Goal: Task Accomplishment & Management: Manage account settings

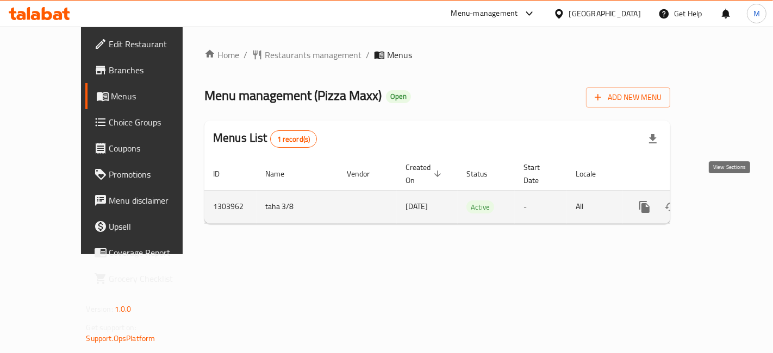
click at [724, 201] on icon "enhanced table" at bounding box center [723, 207] width 13 height 13
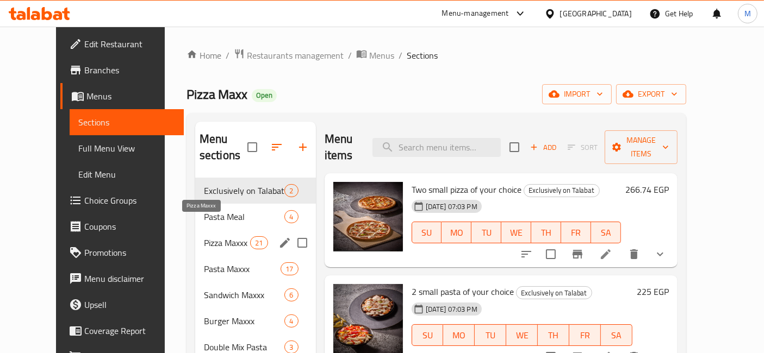
click at [220, 236] on span "Pizza Maxxx" at bounding box center [227, 242] width 46 height 13
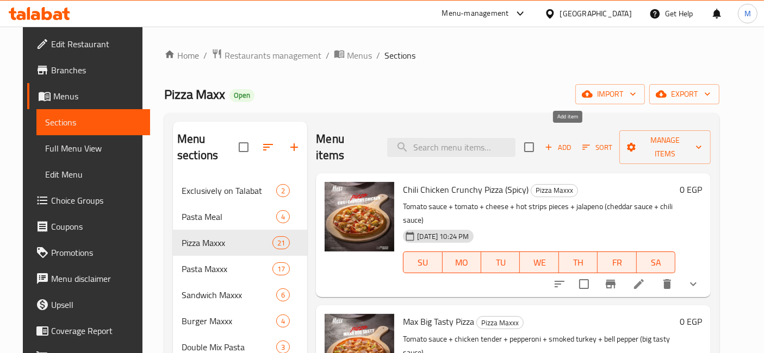
click at [572, 141] on span "Add" at bounding box center [557, 147] width 29 height 13
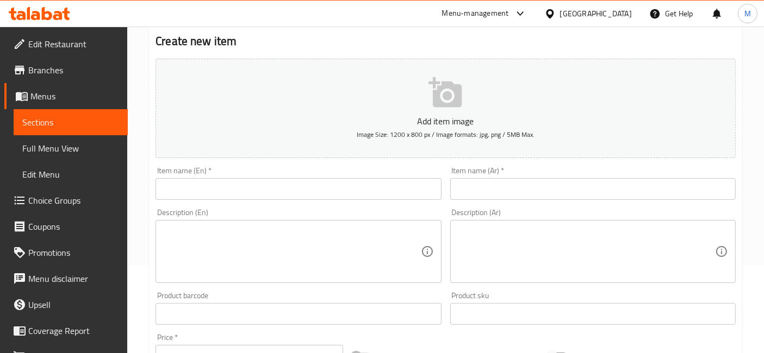
scroll to position [121, 0]
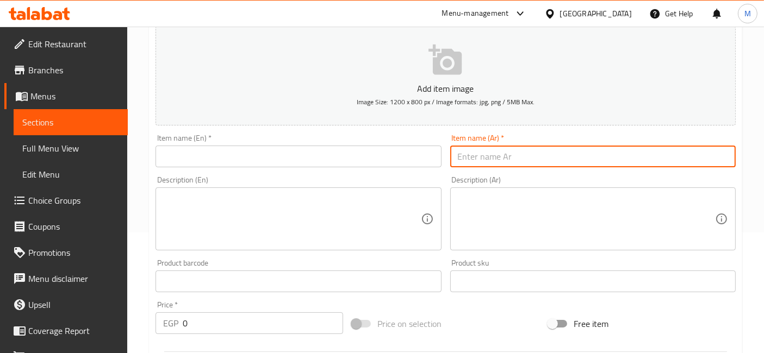
click at [480, 156] on input "text" at bounding box center [592, 157] width 285 height 22
type input "f"
click at [480, 156] on input "بيتزا نصف و نصف لارج" at bounding box center [592, 157] width 285 height 22
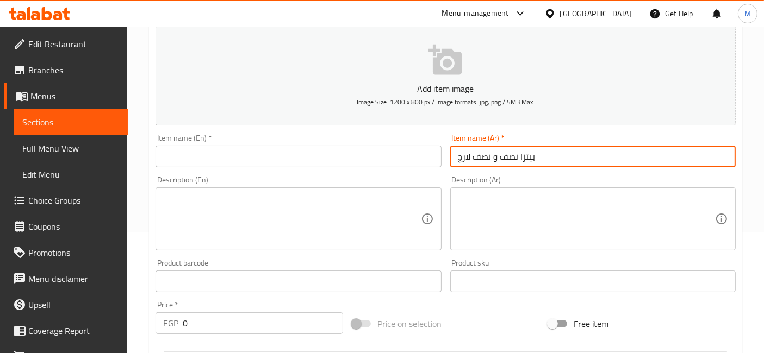
click at [480, 156] on input "بيتزا نصف و نصف لارج" at bounding box center [592, 157] width 285 height 22
type input "بيتزا نصف و نصف لارج"
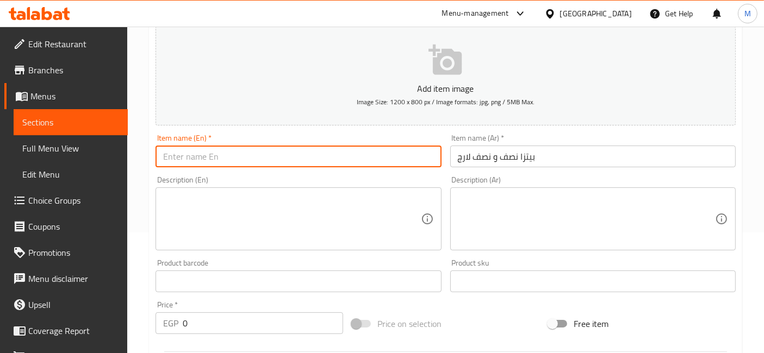
click at [240, 154] on input "text" at bounding box center [297, 157] width 285 height 22
paste input "Half and Half Large Pizza"
type input "Half and Half Large Pizza"
click at [537, 226] on textarea at bounding box center [586, 220] width 257 height 52
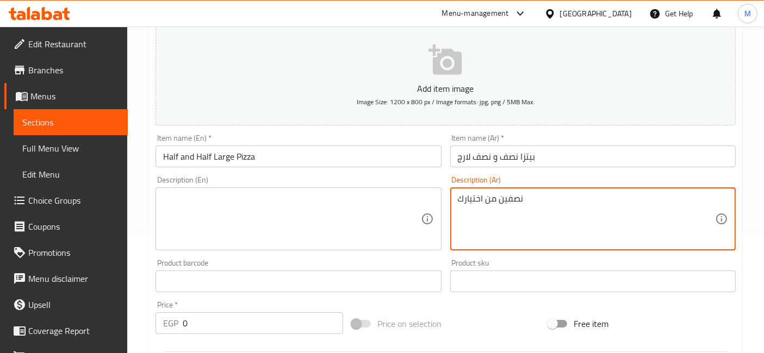
click at [483, 197] on textarea "نصفين من اختيارك" at bounding box center [586, 220] width 257 height 52
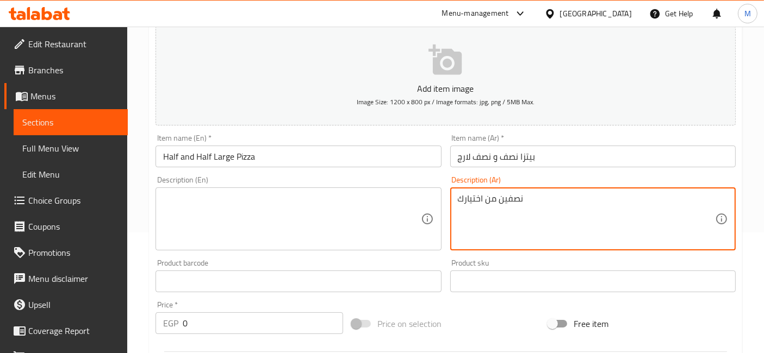
click at [488, 207] on textarea "نصفين من اختيارك" at bounding box center [586, 220] width 257 height 52
click at [512, 198] on textarea "نصفين من اختيارك" at bounding box center [586, 220] width 257 height 52
click at [512, 198] on textarea "نصف ونصف من اختيارك" at bounding box center [586, 220] width 257 height 52
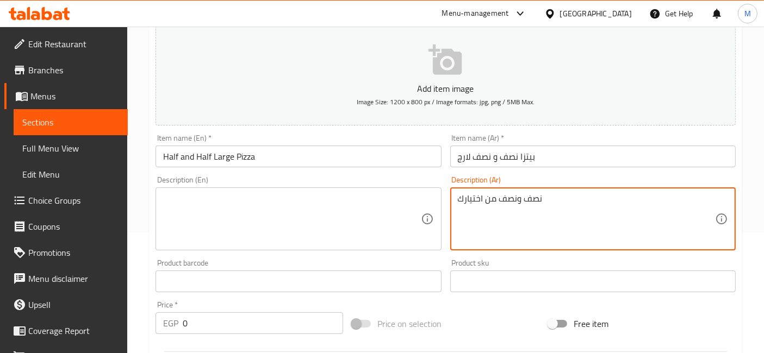
click at [512, 198] on textarea "نصف ونصف من اختيارك" at bounding box center [586, 220] width 257 height 52
type textarea "نصف ونصف من اختيارك"
click at [223, 237] on textarea at bounding box center [291, 220] width 257 height 52
paste textarea "Half and half of your choice"
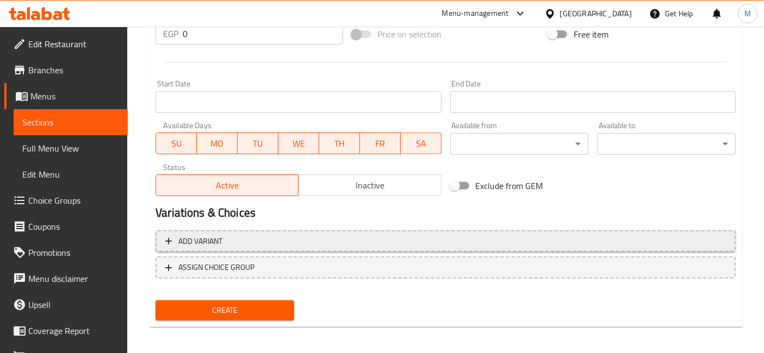
scroll to position [413, 0]
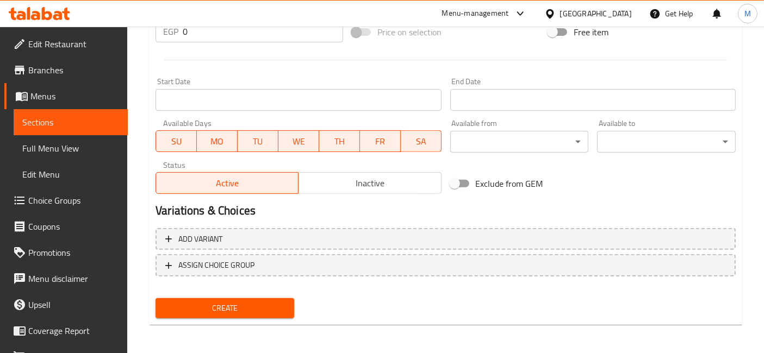
type textarea "Half and half of your choice"
click at [351, 186] on span "Inactive" at bounding box center [370, 184] width 134 height 16
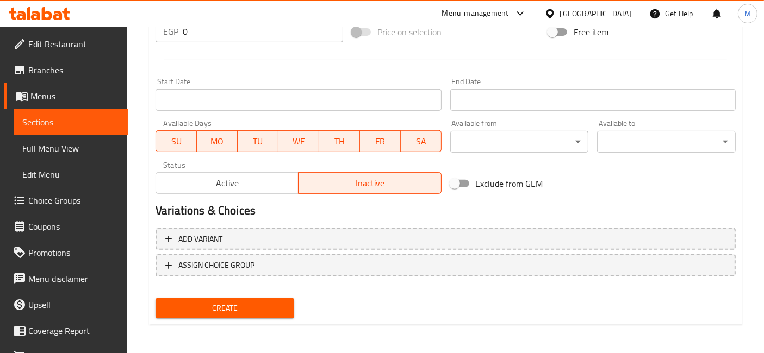
click at [249, 314] on button "Create" at bounding box center [224, 308] width 139 height 20
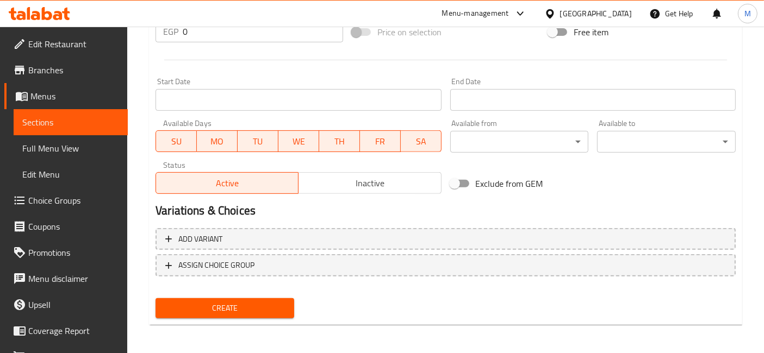
click at [64, 202] on span "Choice Groups" at bounding box center [73, 200] width 91 height 13
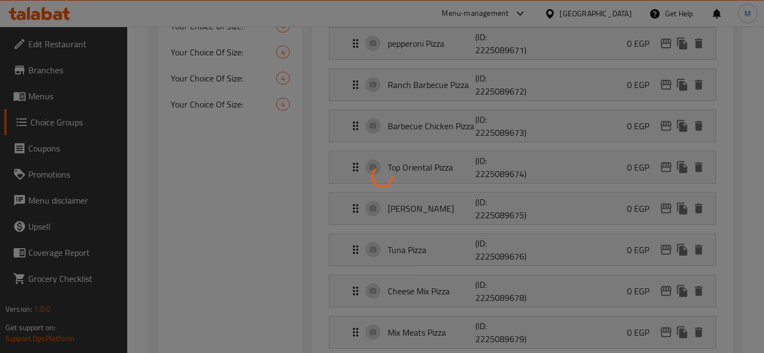
scroll to position [153, 0]
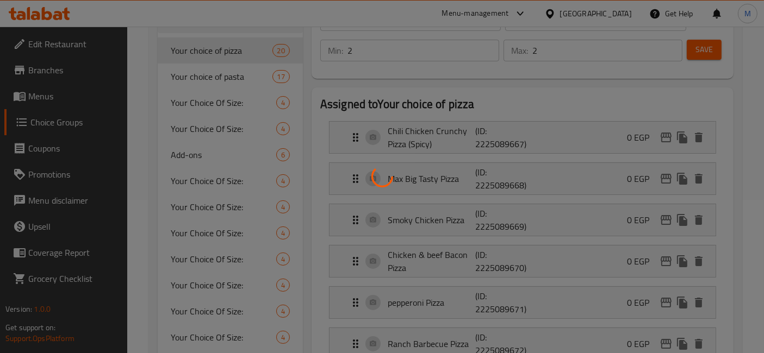
click at [64, 202] on div at bounding box center [382, 176] width 764 height 353
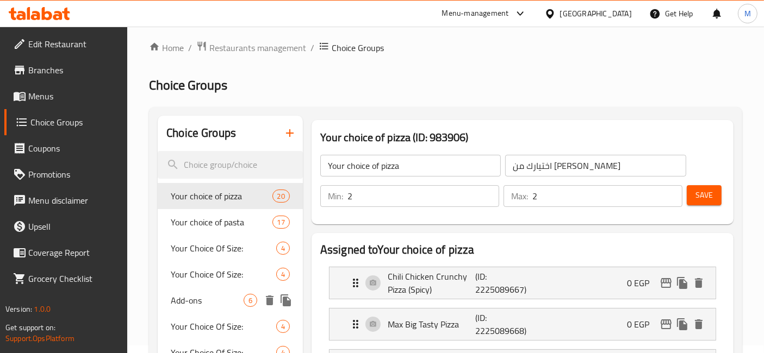
scroll to position [0, 0]
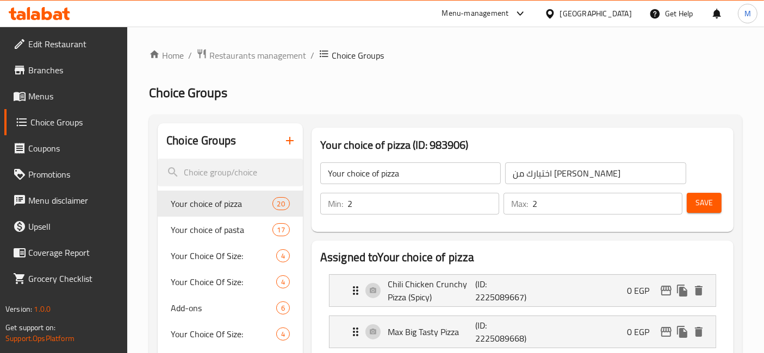
click at [293, 141] on icon "button" at bounding box center [290, 141] width 8 height 8
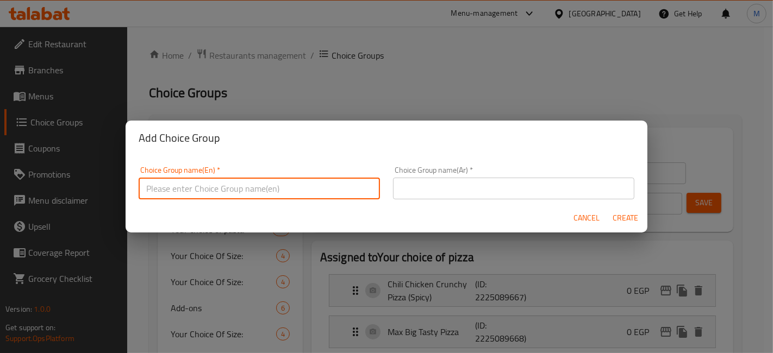
click at [336, 193] on input "text" at bounding box center [259, 189] width 241 height 22
click at [331, 194] on input "اختيارك من النصف الاول" at bounding box center [259, 189] width 241 height 22
click at [331, 193] on input "اختيارك من النصف الاول" at bounding box center [259, 189] width 241 height 22
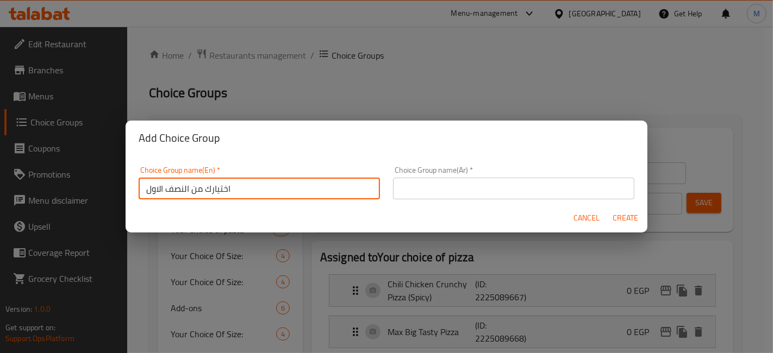
type input "اختيارك من النصف الاول"
click at [450, 195] on input "text" at bounding box center [513, 189] width 241 height 22
paste input "اختيارك من النصف الاول"
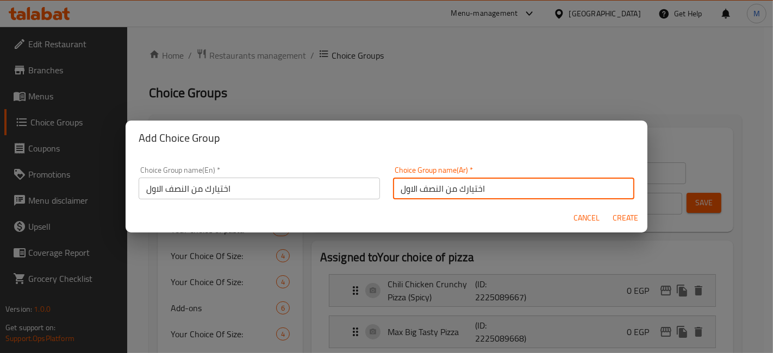
type input "اختيارك من النصف الاول"
click at [179, 192] on input "اختيارك من النصف الاول" at bounding box center [259, 189] width 241 height 22
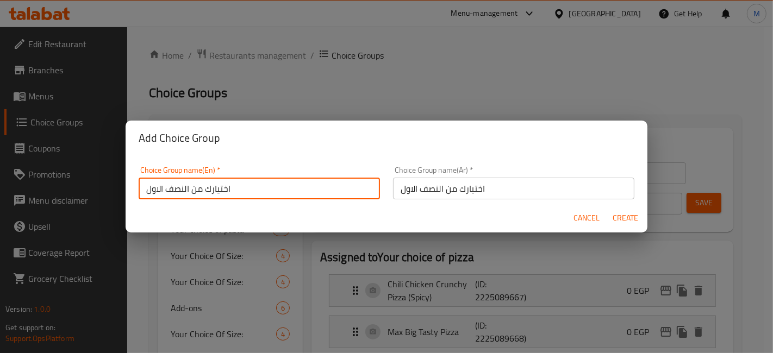
click at [179, 192] on input "اختيارك من النصف الاول" at bounding box center [259, 189] width 241 height 22
paste input "Your choice from the first half"
type input "Your choice from the first half"
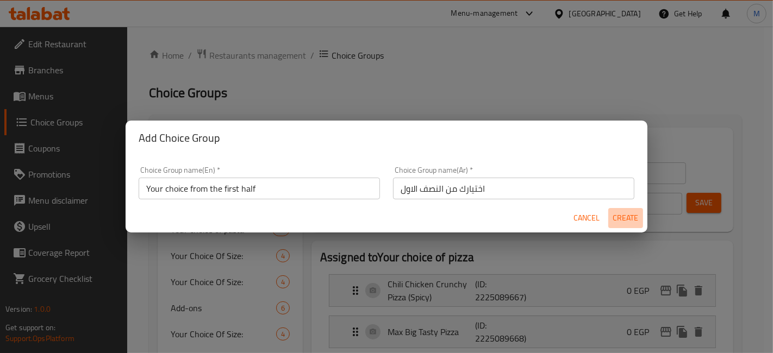
click at [634, 211] on span "Create" at bounding box center [626, 218] width 26 height 14
type input "Your choice from the first half"
type input "اختيارك من النصف الاول"
type input "0"
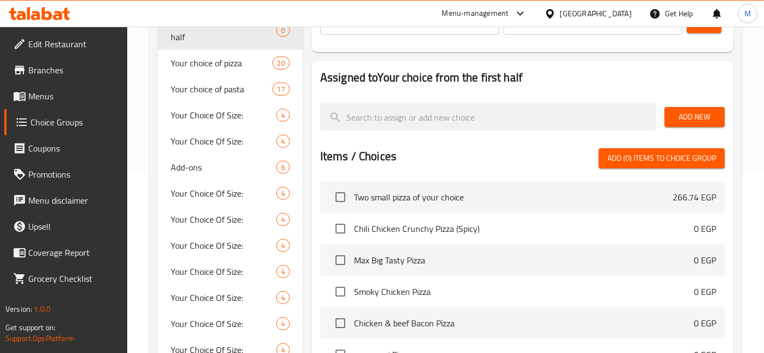
scroll to position [181, 0]
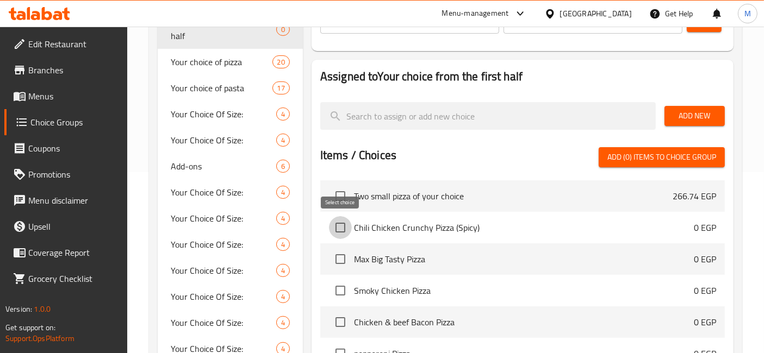
click at [335, 226] on input "checkbox" at bounding box center [340, 227] width 23 height 23
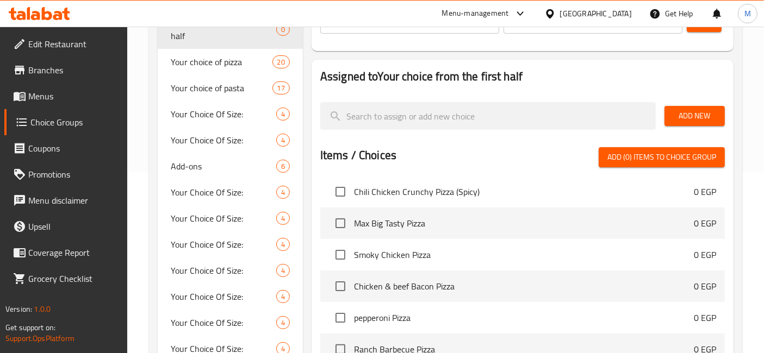
scroll to position [0, 0]
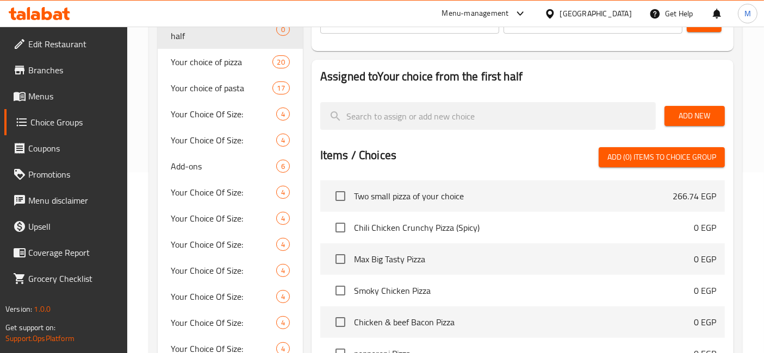
click at [501, 230] on span "Chili Chicken Crunchy Pizza (Spicy)" at bounding box center [524, 227] width 340 height 13
click at [336, 227] on input "checkbox" at bounding box center [340, 227] width 23 height 23
checkbox input "true"
click at [337, 259] on input "checkbox" at bounding box center [340, 259] width 23 height 23
checkbox input "true"
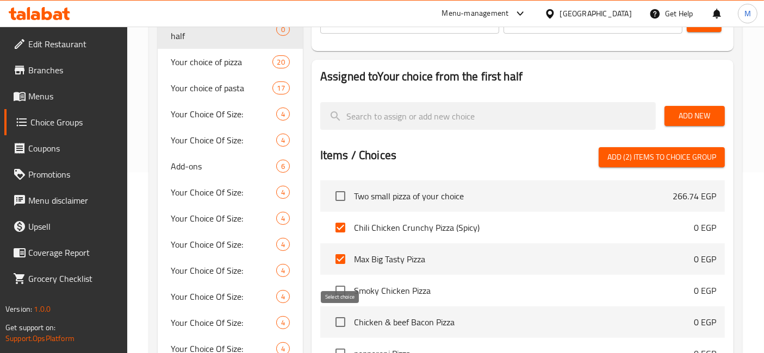
click at [338, 319] on input "checkbox" at bounding box center [340, 322] width 23 height 23
checkbox input "true"
click at [346, 285] on input "checkbox" at bounding box center [340, 290] width 23 height 23
checkbox input "true"
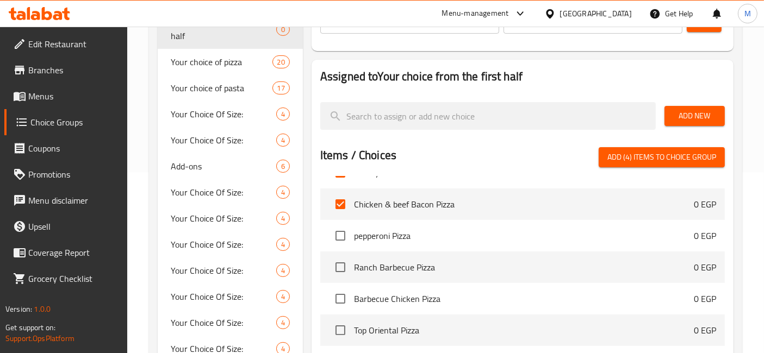
scroll to position [121, 0]
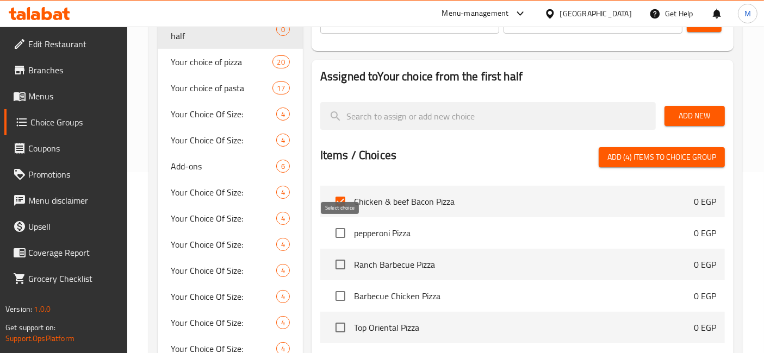
click at [345, 231] on input "checkbox" at bounding box center [340, 233] width 23 height 23
checkbox input "true"
click at [347, 266] on input "checkbox" at bounding box center [340, 264] width 23 height 23
checkbox input "true"
click at [337, 291] on input "checkbox" at bounding box center [340, 296] width 23 height 23
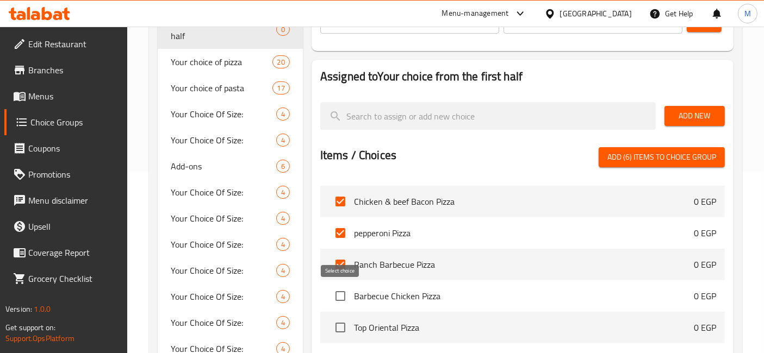
checkbox input "true"
click at [334, 319] on input "checkbox" at bounding box center [340, 327] width 23 height 23
checkbox input "true"
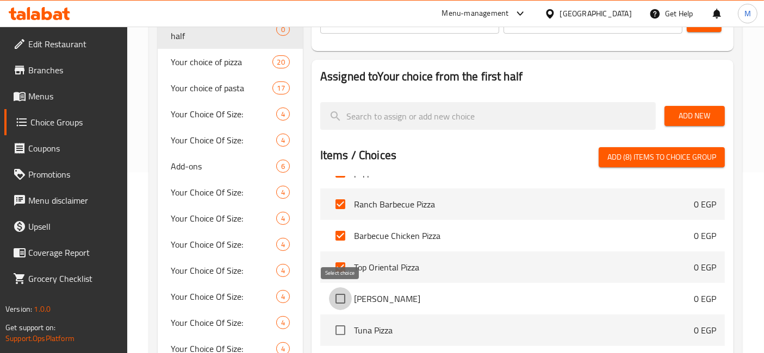
click at [340, 297] on input "checkbox" at bounding box center [340, 299] width 23 height 23
checkbox input "true"
drag, startPoint x: 343, startPoint y: 324, endPoint x: 362, endPoint y: 308, distance: 24.3
click at [343, 325] on input "checkbox" at bounding box center [340, 330] width 23 height 23
checkbox input "true"
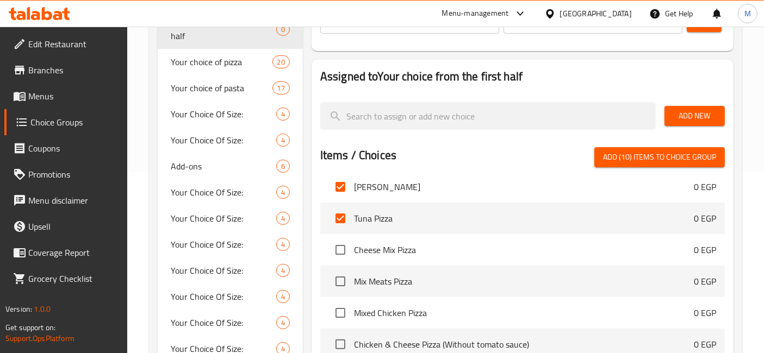
scroll to position [302, 0]
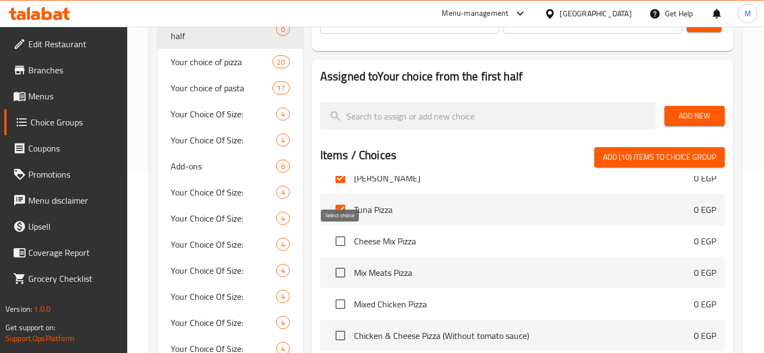
click at [343, 239] on input "checkbox" at bounding box center [340, 241] width 23 height 23
checkbox input "true"
click at [344, 266] on input "checkbox" at bounding box center [340, 273] width 23 height 23
checkbox input "true"
click at [339, 305] on input "checkbox" at bounding box center [340, 304] width 23 height 23
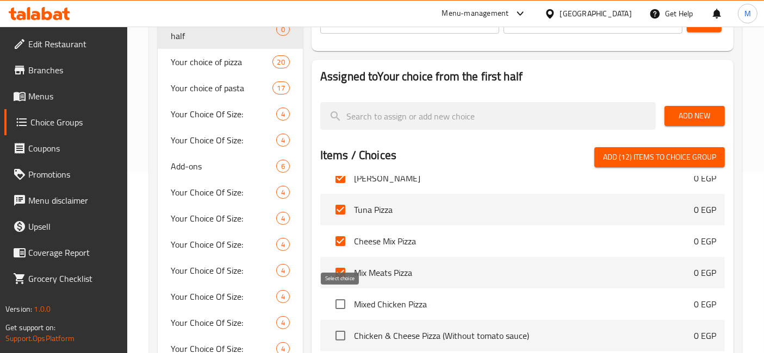
checkbox input "true"
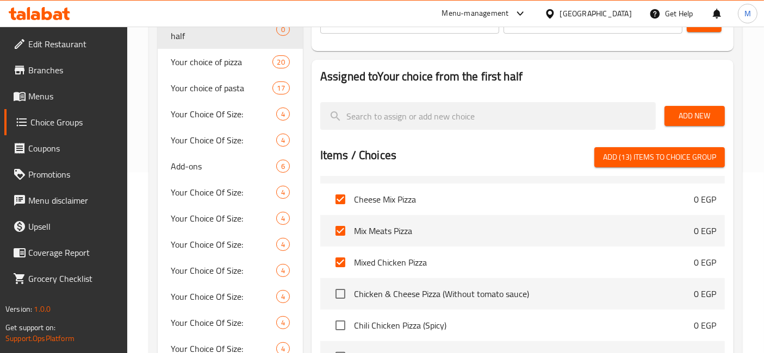
scroll to position [362, 0]
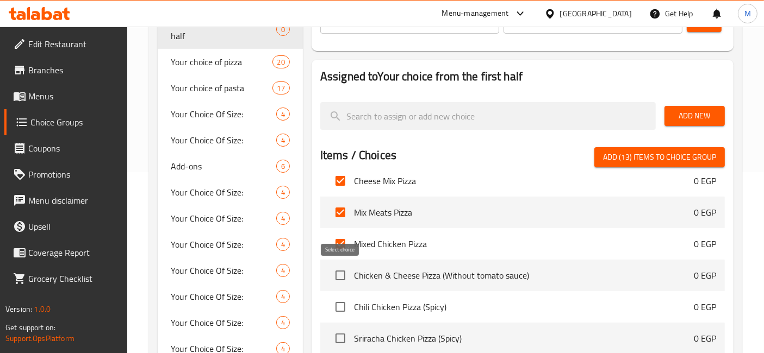
click at [343, 273] on input "checkbox" at bounding box center [340, 275] width 23 height 23
checkbox input "true"
click at [343, 308] on input "checkbox" at bounding box center [340, 307] width 23 height 23
checkbox input "true"
click at [345, 330] on input "checkbox" at bounding box center [340, 338] width 23 height 23
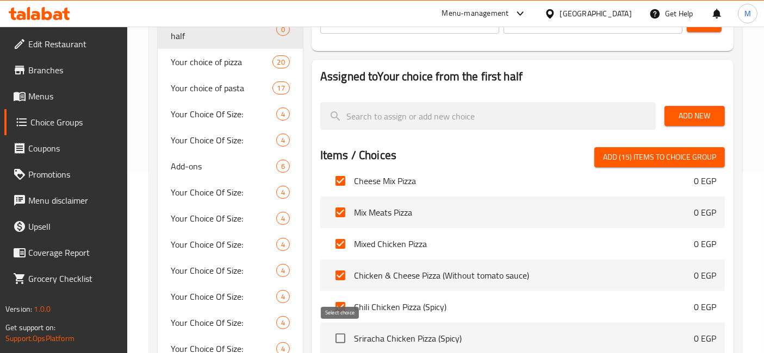
checkbox input "true"
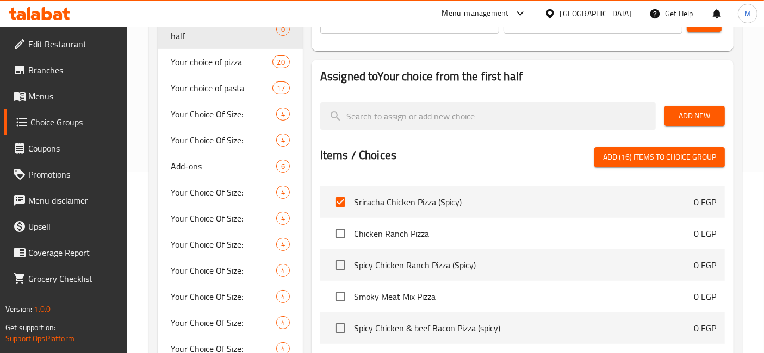
scroll to position [483, 0]
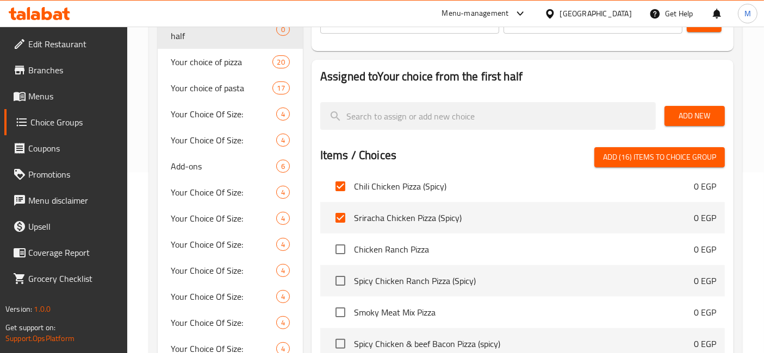
click at [625, 250] on span "Chicken Ranch Pizza" at bounding box center [524, 249] width 340 height 13
click at [340, 246] on input "checkbox" at bounding box center [340, 249] width 23 height 23
checkbox input "true"
click at [337, 272] on input "checkbox" at bounding box center [340, 281] width 23 height 23
checkbox input "true"
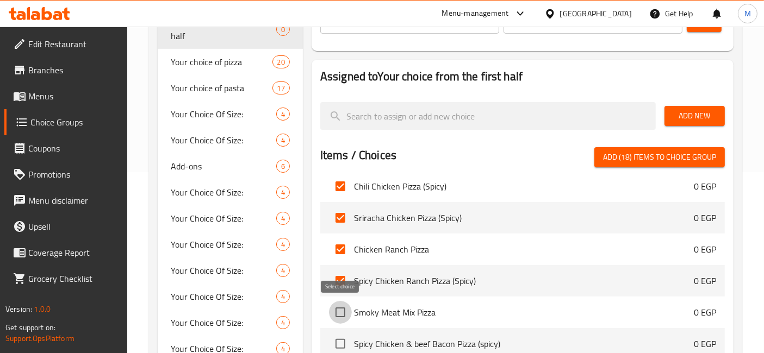
click at [339, 307] on input "checkbox" at bounding box center [340, 312] width 23 height 23
checkbox input "true"
click at [338, 343] on input "checkbox" at bounding box center [340, 344] width 23 height 23
checkbox input "true"
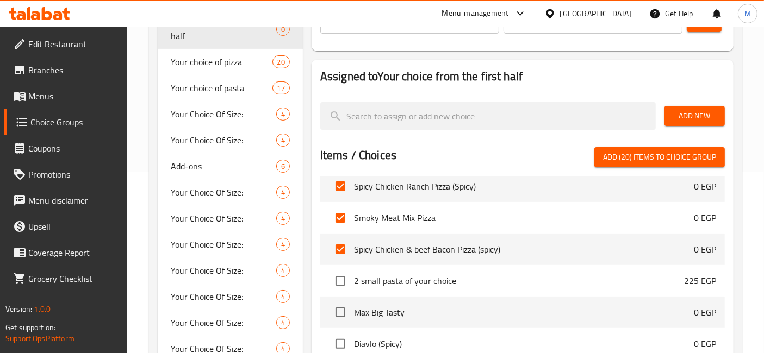
scroll to position [604, 0]
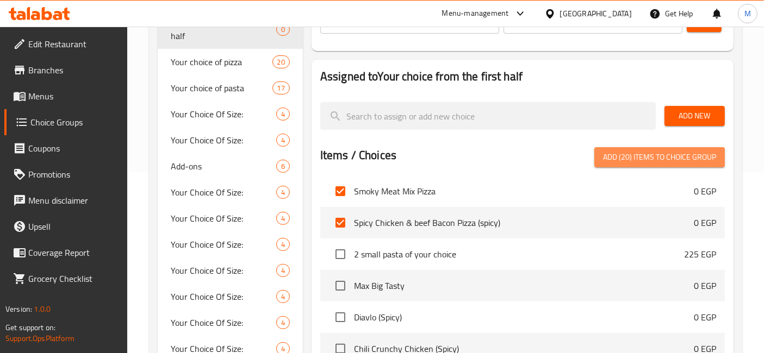
click at [621, 151] on span "Add (20) items to choice group" at bounding box center [659, 158] width 113 height 14
checkbox input "false"
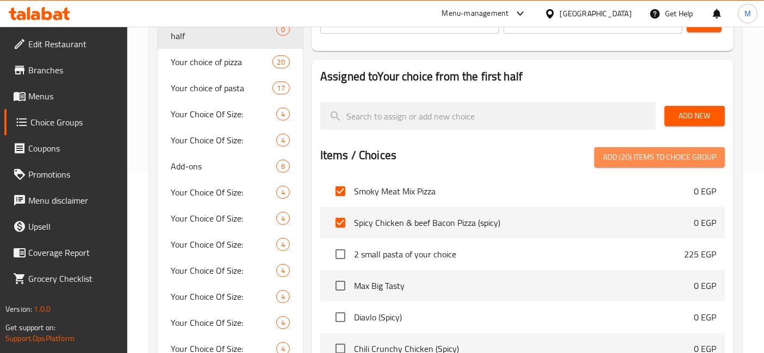
checkbox input "false"
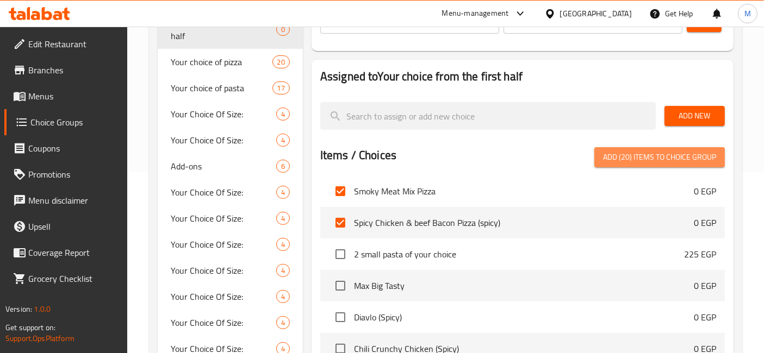
checkbox input "false"
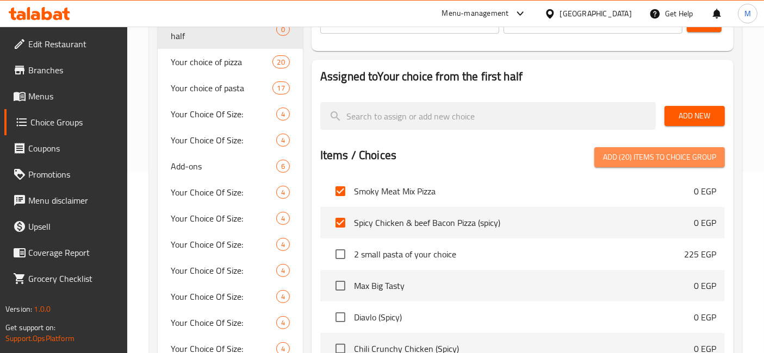
checkbox input "false"
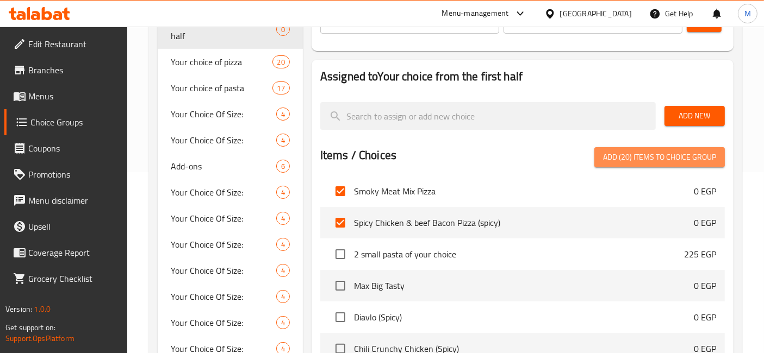
checkbox input "false"
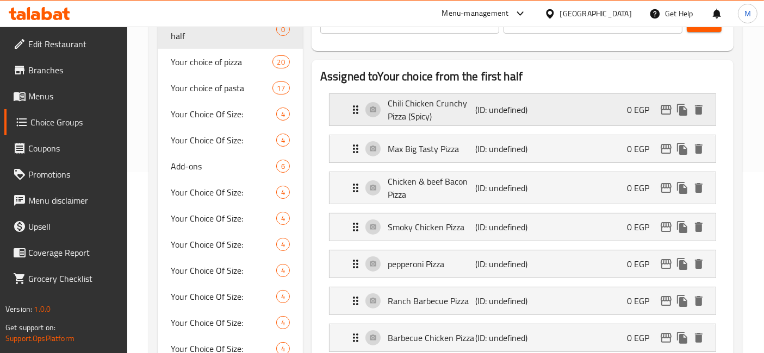
click at [602, 121] on div "Chili Chicken Crunchy Pizza (Spicy) (ID: undefined) 0 EGP" at bounding box center [525, 110] width 353 height 32
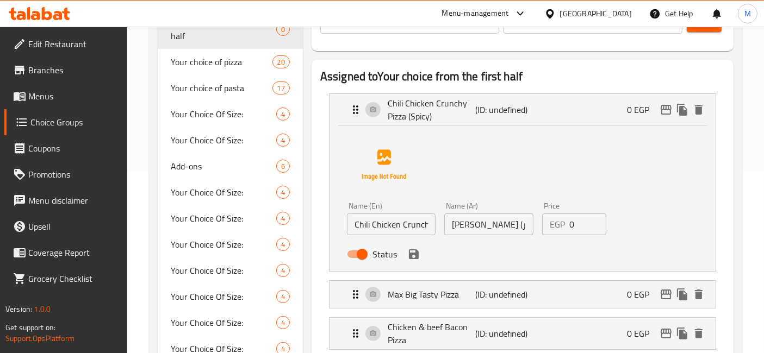
click at [566, 226] on div "EGP 0 Price" at bounding box center [574, 225] width 65 height 22
click at [418, 257] on icon "save" at bounding box center [413, 254] width 13 height 13
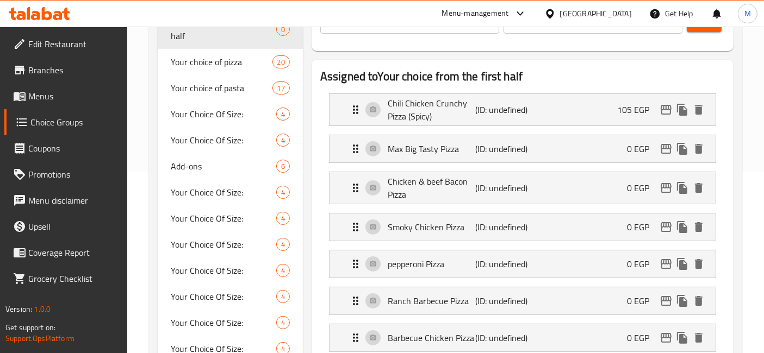
type input "105"
click at [503, 144] on p "(ID: undefined)" at bounding box center [504, 148] width 59 height 13
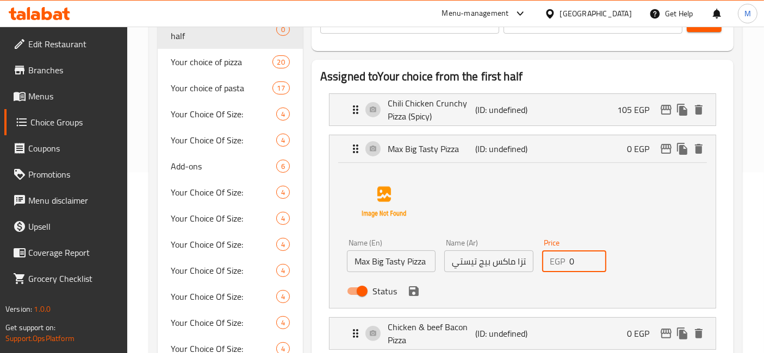
drag, startPoint x: 576, startPoint y: 266, endPoint x: 568, endPoint y: 264, distance: 8.3
click at [568, 264] on div "EGP 0 Price" at bounding box center [574, 262] width 65 height 22
click at [413, 288] on icon "save" at bounding box center [413, 291] width 13 height 13
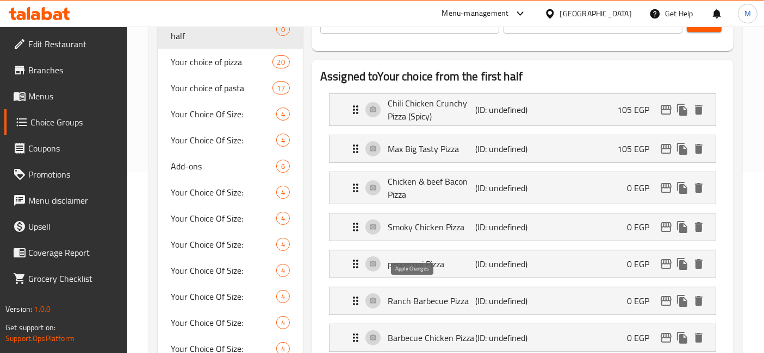
type input "105"
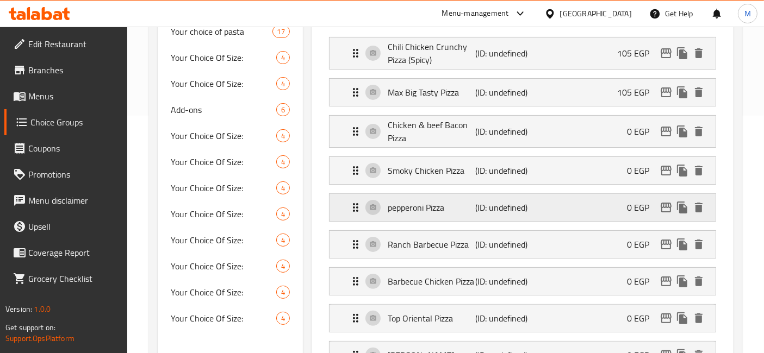
scroll to position [241, 0]
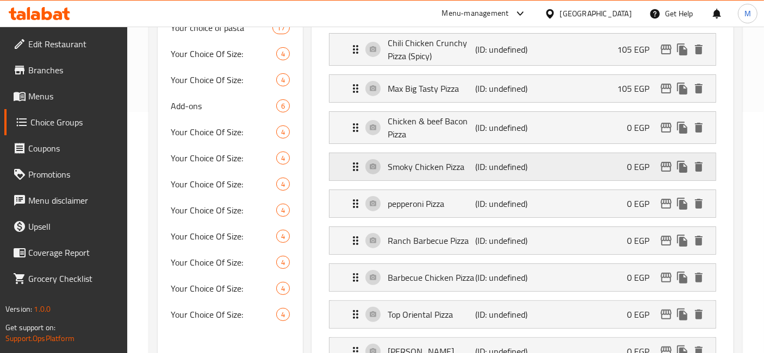
click at [450, 172] on p "Smoky Chicken Pizza" at bounding box center [432, 166] width 88 height 13
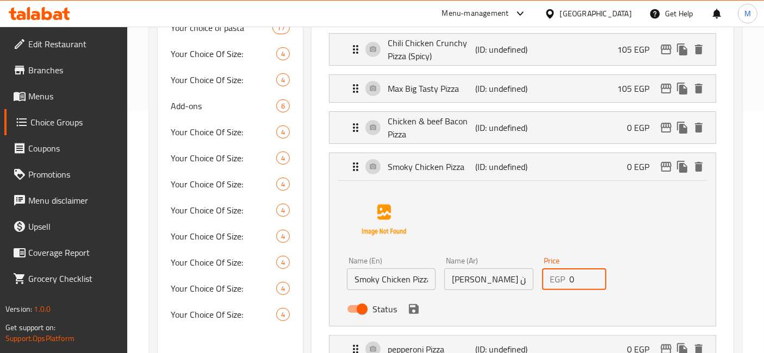
drag, startPoint x: 580, startPoint y: 279, endPoint x: 555, endPoint y: 274, distance: 26.1
click at [557, 275] on div "EGP 0 Price" at bounding box center [574, 280] width 65 height 22
click at [536, 135] on div "Chicken & beef Bacon Pizza (ID: undefined) 0 EGP" at bounding box center [525, 128] width 353 height 32
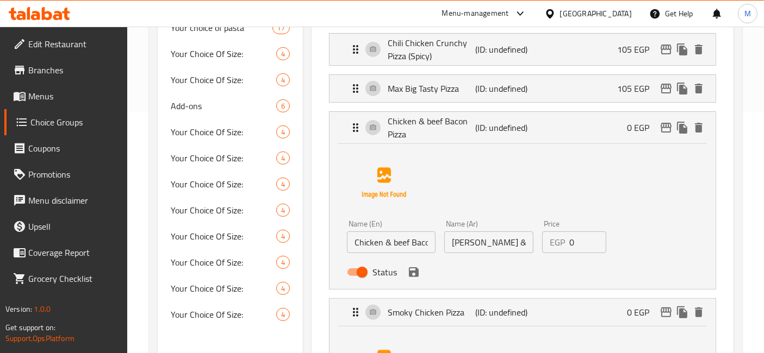
type input "105"
drag, startPoint x: 567, startPoint y: 236, endPoint x: 557, endPoint y: 236, distance: 9.8
click at [557, 236] on div "EGP 0 Price" at bounding box center [574, 243] width 65 height 22
drag, startPoint x: 569, startPoint y: 240, endPoint x: 575, endPoint y: 238, distance: 6.4
click at [575, 238] on input "0" at bounding box center [588, 243] width 38 height 22
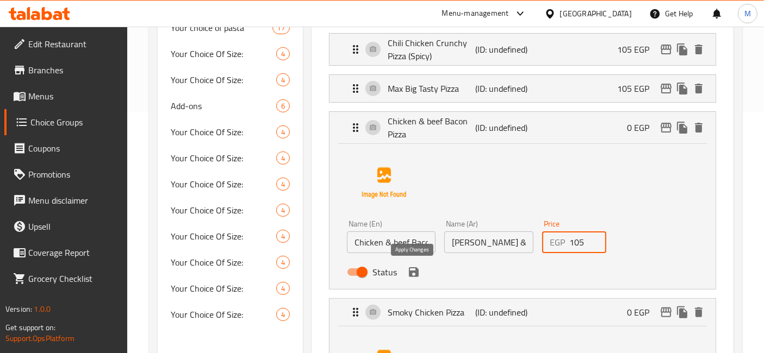
click at [412, 272] on icon "save" at bounding box center [413, 272] width 13 height 13
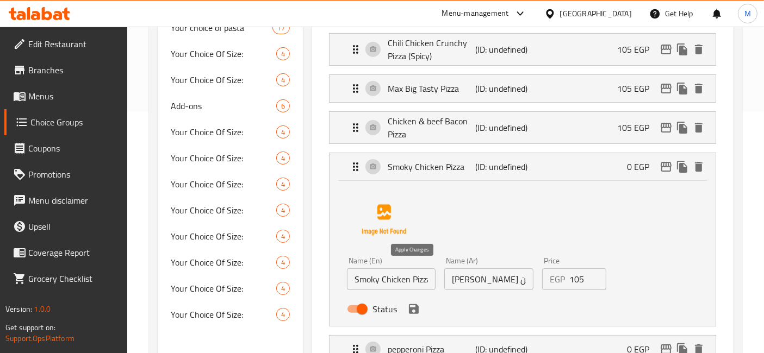
type input "105"
click at [418, 308] on icon "save" at bounding box center [413, 309] width 13 height 13
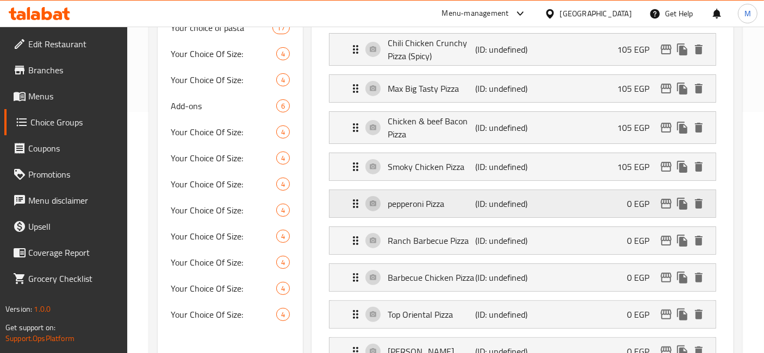
click at [495, 203] on p "(ID: undefined)" at bounding box center [504, 203] width 59 height 13
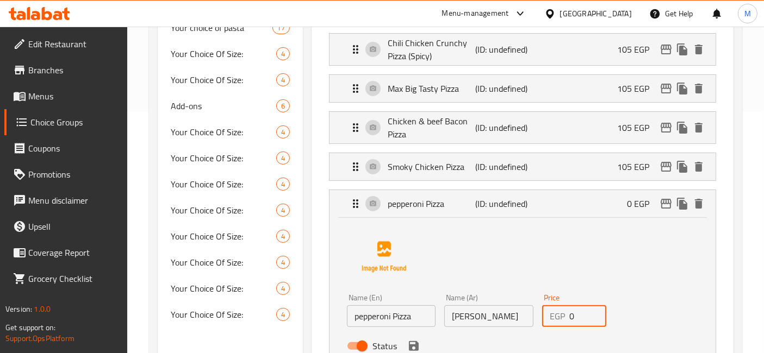
drag, startPoint x: 561, startPoint y: 315, endPoint x: 541, endPoint y: 313, distance: 19.2
click at [553, 314] on div "EGP 0 Price" at bounding box center [574, 317] width 65 height 22
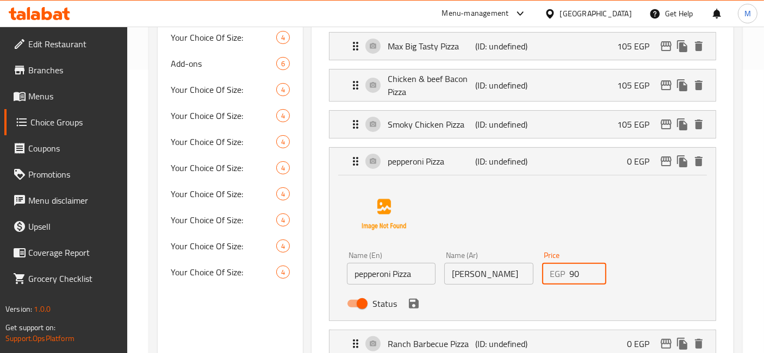
scroll to position [302, 0]
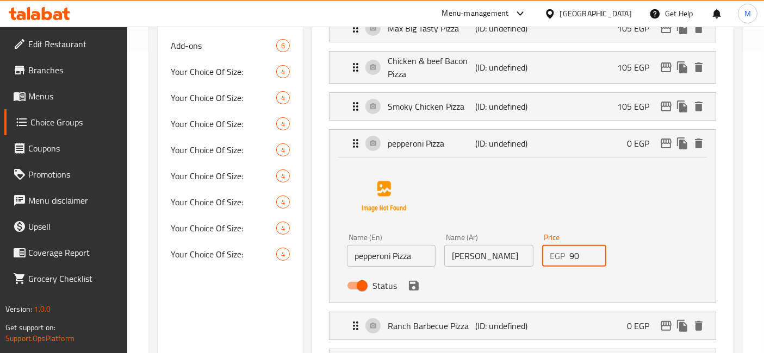
click at [412, 287] on icon "save" at bounding box center [413, 285] width 13 height 13
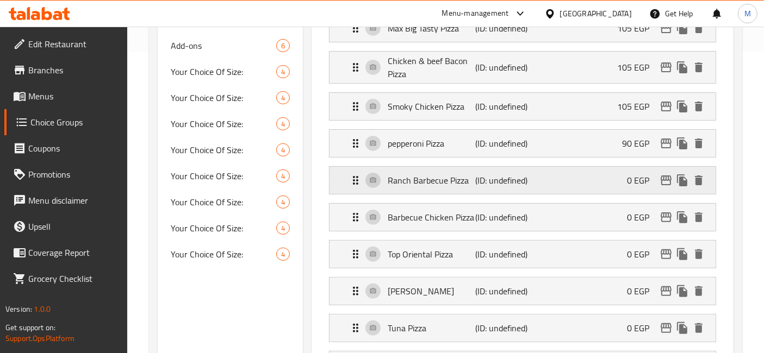
type input "90"
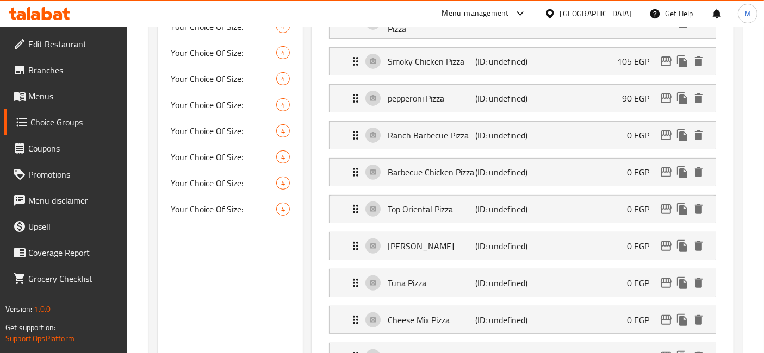
scroll to position [362, 0]
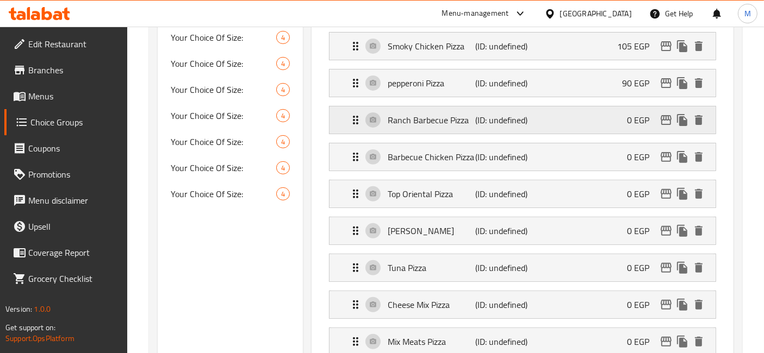
click at [472, 115] on p "Ranch Barbecue Pizza" at bounding box center [432, 120] width 88 height 13
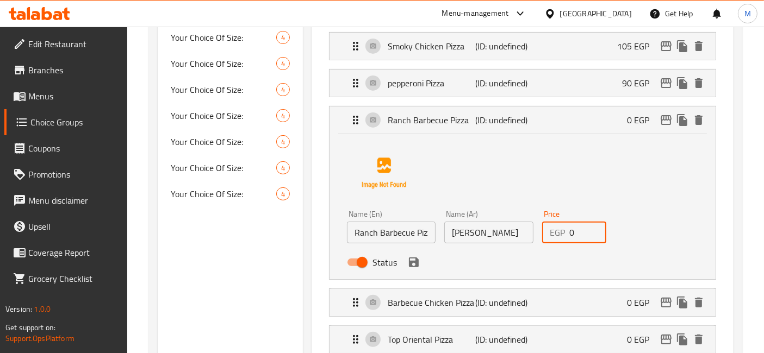
drag, startPoint x: 577, startPoint y: 236, endPoint x: 557, endPoint y: 235, distance: 19.6
click at [557, 235] on div "EGP 0 Price" at bounding box center [574, 233] width 65 height 22
click at [412, 261] on icon "save" at bounding box center [414, 263] width 10 height 10
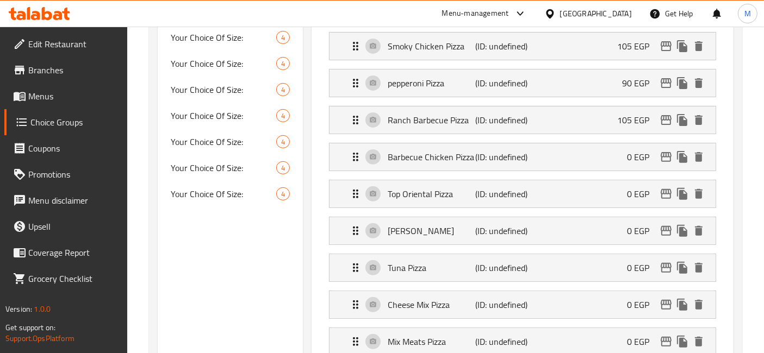
type input "105"
click at [577, 164] on div "Barbecue Chicken Pizza (ID: undefined) 0 EGP" at bounding box center [525, 157] width 353 height 27
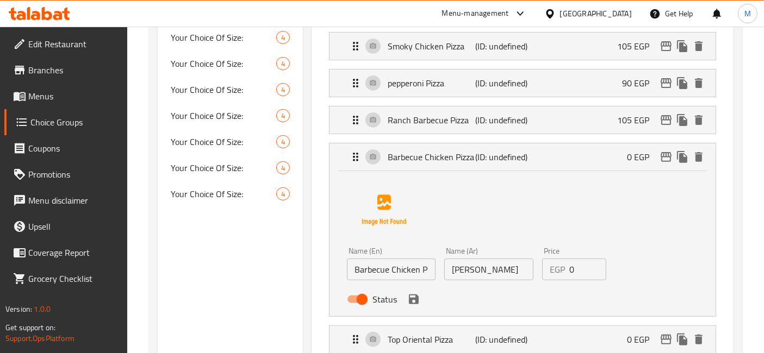
drag, startPoint x: 561, startPoint y: 268, endPoint x: 534, endPoint y: 253, distance: 31.2
click at [544, 259] on div "EGP 0 Price" at bounding box center [574, 270] width 65 height 22
click at [415, 308] on div "Status" at bounding box center [489, 299] width 292 height 29
click at [413, 295] on icon "save" at bounding box center [413, 299] width 13 height 13
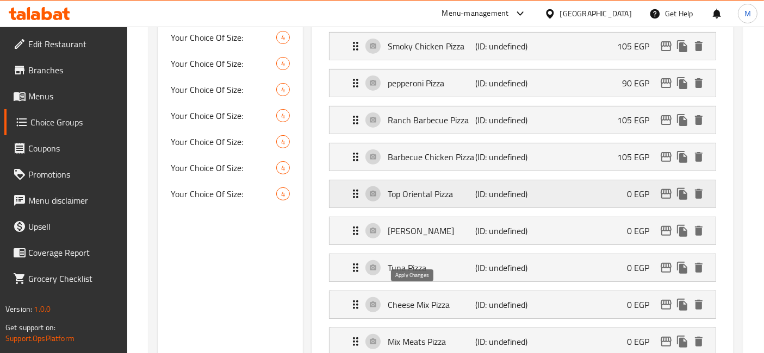
type input "105"
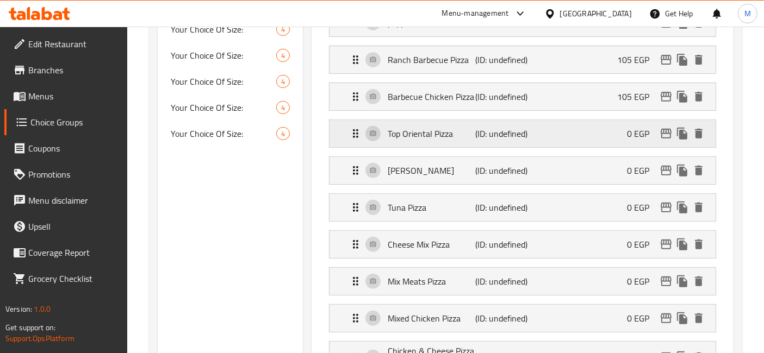
click at [500, 138] on p "(ID: undefined)" at bounding box center [504, 133] width 59 height 13
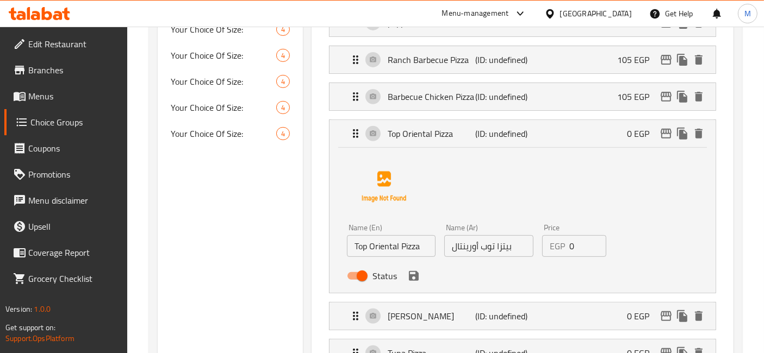
drag, startPoint x: 573, startPoint y: 240, endPoint x: 564, endPoint y: 243, distance: 9.8
click at [564, 243] on div "EGP 0 Price" at bounding box center [574, 246] width 65 height 22
click at [418, 271] on icon "save" at bounding box center [414, 276] width 10 height 10
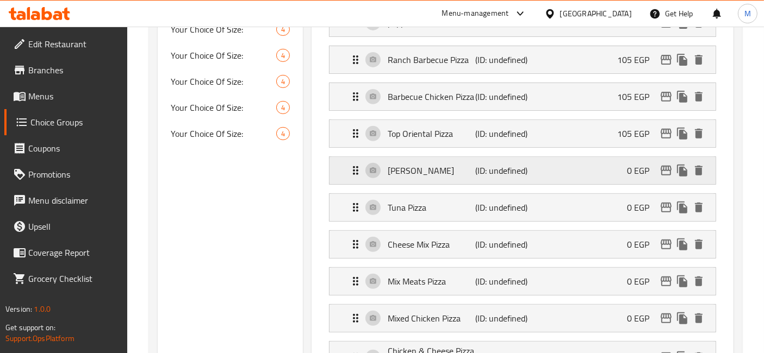
type input "105"
click at [497, 158] on div "Margherita Pizza (ID: undefined) 0 EGP" at bounding box center [525, 170] width 353 height 27
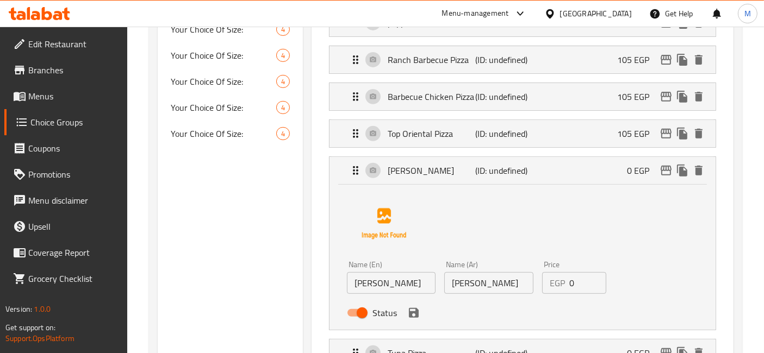
drag, startPoint x: 571, startPoint y: 276, endPoint x: 546, endPoint y: 276, distance: 24.5
click at [564, 274] on div "EGP 0 Price" at bounding box center [574, 283] width 65 height 22
click at [419, 308] on icon "save" at bounding box center [413, 313] width 13 height 13
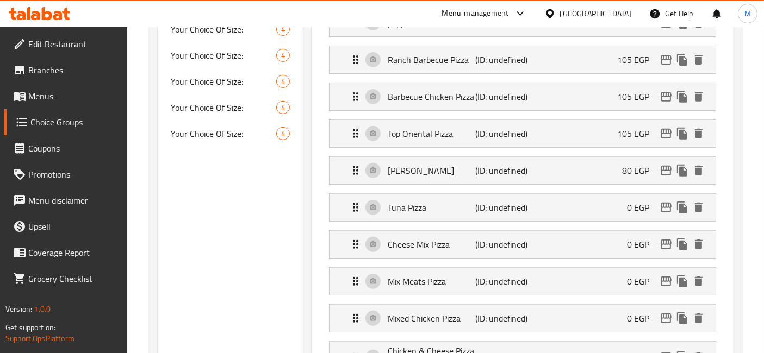
type input "80"
click at [445, 203] on p "Tuna Pizza" at bounding box center [432, 207] width 88 height 13
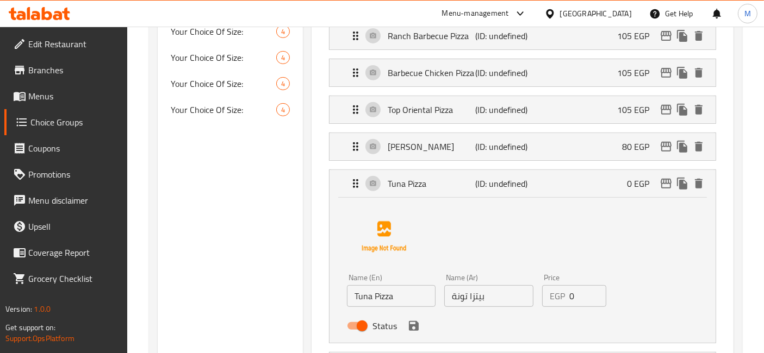
scroll to position [483, 0]
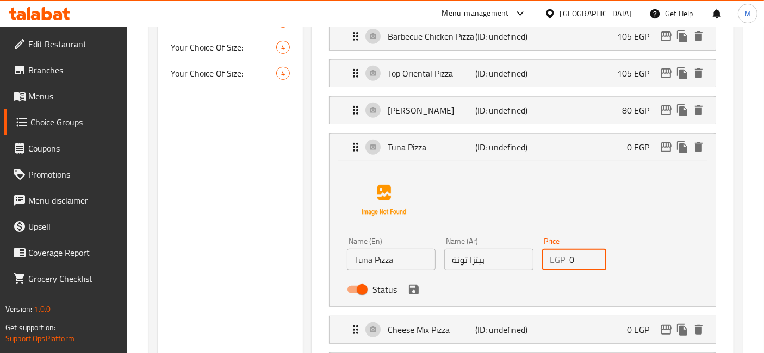
drag, startPoint x: 570, startPoint y: 256, endPoint x: 577, endPoint y: 256, distance: 7.1
click at [577, 256] on input "0" at bounding box center [588, 260] width 38 height 22
click at [415, 291] on icon "save" at bounding box center [414, 290] width 10 height 10
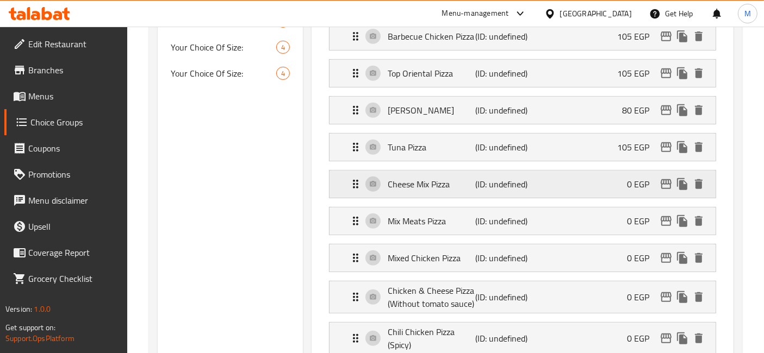
type input "105"
click at [566, 177] on div "Cheese Mix Pizza (ID: undefined) 0 EGP" at bounding box center [525, 184] width 353 height 27
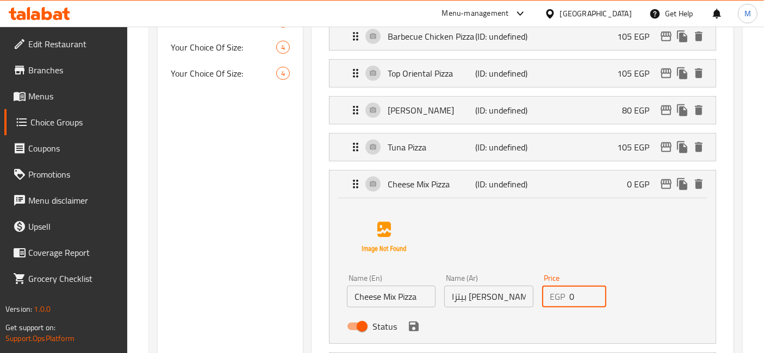
drag, startPoint x: 575, startPoint y: 297, endPoint x: 564, endPoint y: 296, distance: 11.0
click at [564, 296] on div "EGP 0 Price" at bounding box center [574, 297] width 65 height 22
click at [415, 326] on icon "save" at bounding box center [414, 327] width 10 height 10
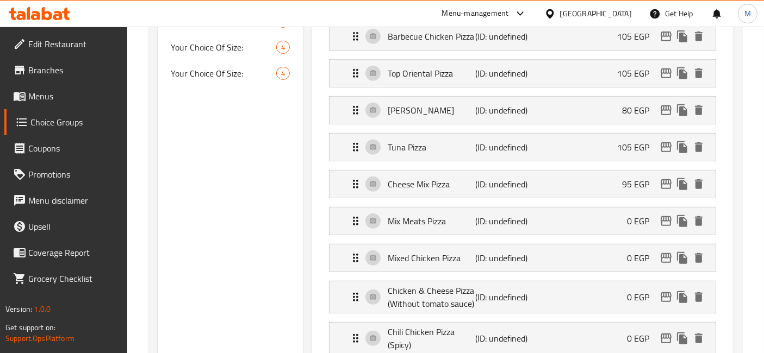
type input "95"
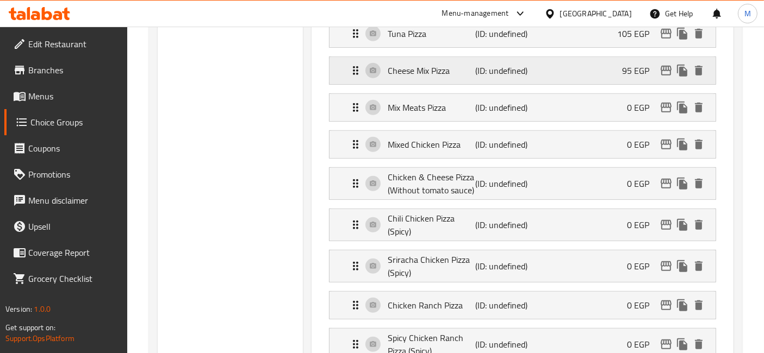
scroll to position [604, 0]
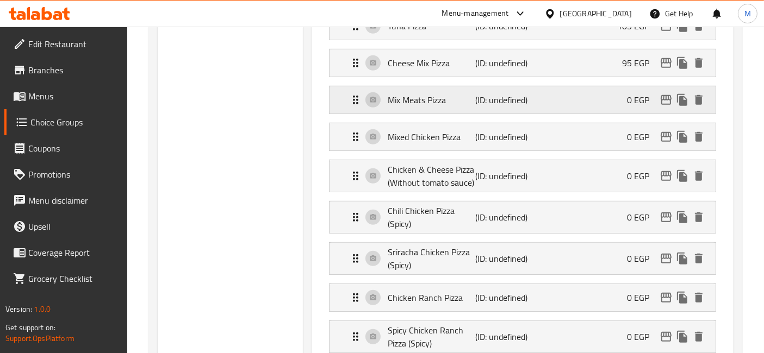
click at [564, 94] on div "Mix Meats Pizza (ID: undefined) 0 EGP" at bounding box center [525, 99] width 353 height 27
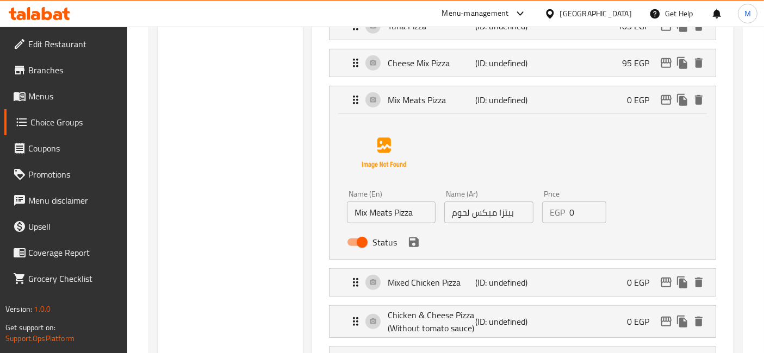
drag, startPoint x: 577, startPoint y: 209, endPoint x: 561, endPoint y: 203, distance: 17.7
click at [561, 203] on div "EGP 0 Price" at bounding box center [574, 213] width 65 height 22
type input "105"
click at [420, 235] on button "save" at bounding box center [414, 242] width 16 height 16
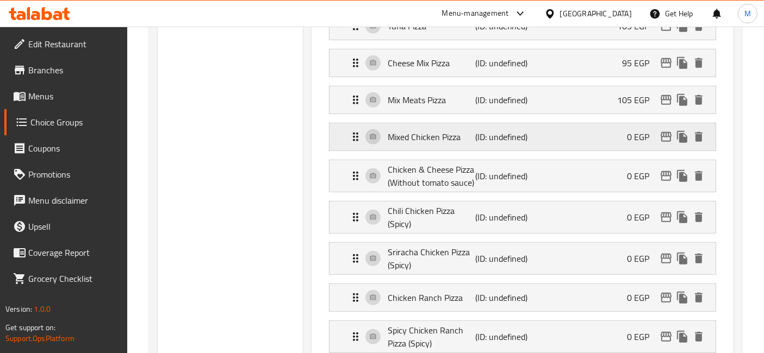
click at [571, 137] on div "Mixed Chicken Pizza (ID: undefined) 0 EGP" at bounding box center [525, 136] width 353 height 27
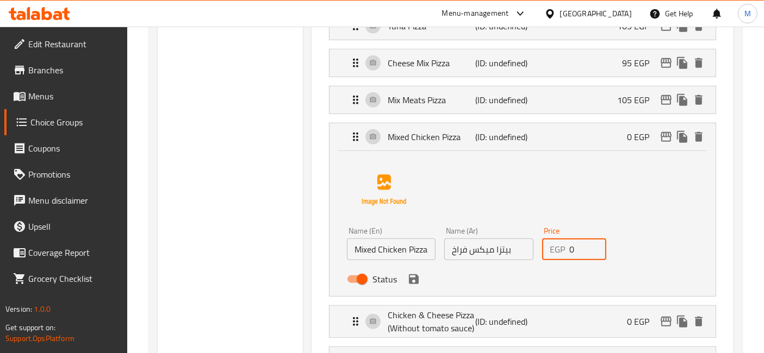
drag, startPoint x: 578, startPoint y: 235, endPoint x: 564, endPoint y: 245, distance: 17.3
click at [564, 245] on div "EGP 0 Price" at bounding box center [574, 250] width 65 height 22
click at [413, 276] on icon "save" at bounding box center [413, 279] width 13 height 13
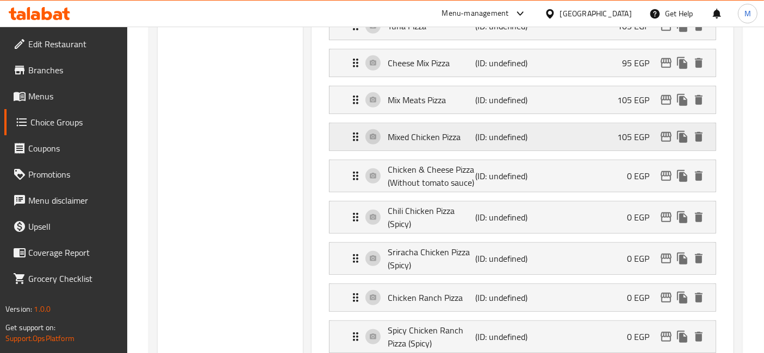
type input "105"
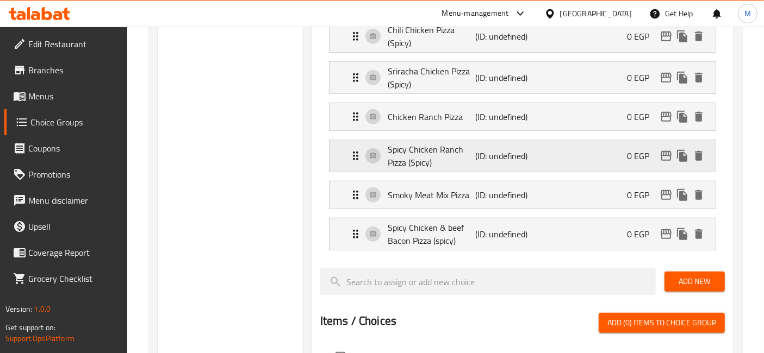
scroll to position [664, 0]
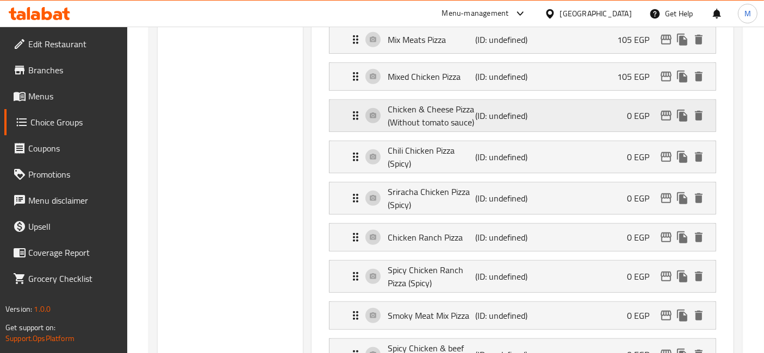
click at [565, 117] on div "Chicken & Cheese Pizza (Without tomato sauce) (ID: undefined) 0 EGP" at bounding box center [525, 116] width 353 height 32
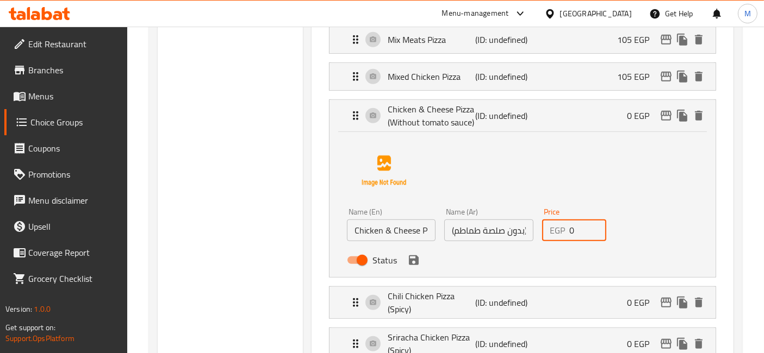
drag, startPoint x: 586, startPoint y: 229, endPoint x: 540, endPoint y: 223, distance: 46.1
click at [563, 220] on div "EGP 0 Price" at bounding box center [574, 231] width 65 height 22
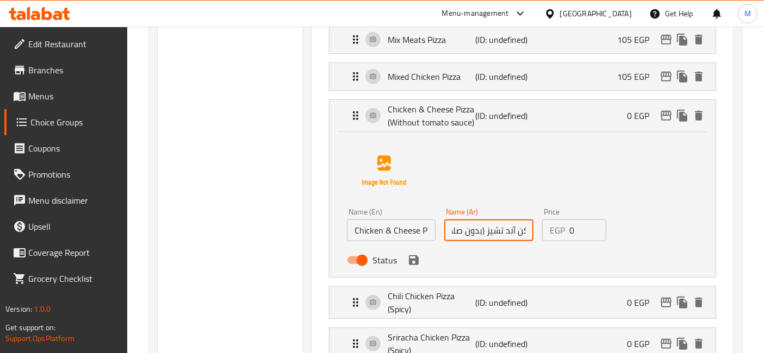
scroll to position [0, 74]
drag, startPoint x: 500, startPoint y: 226, endPoint x: 538, endPoint y: 228, distance: 38.1
click at [538, 228] on div "Name (En) Chicken & Cheese Pizza (Without tomato sauce) Name (En) Name (Ar) بيت…" at bounding box center [489, 239] width 292 height 71
click at [574, 234] on input "0" at bounding box center [588, 231] width 38 height 22
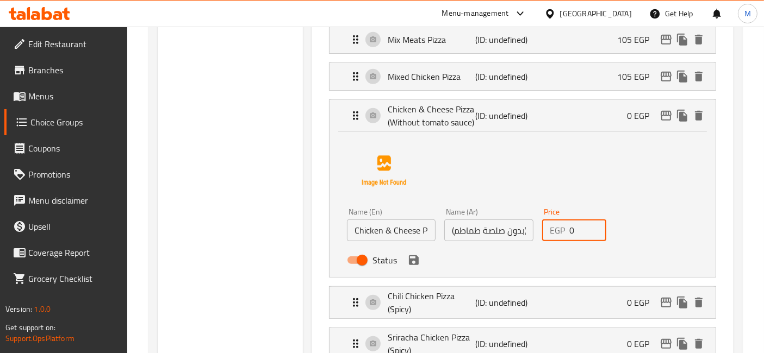
click at [574, 234] on input "0" at bounding box center [588, 231] width 38 height 22
click at [566, 297] on div "Chili Chicken Pizza (Spicy) (ID: undefined) 0 EGP" at bounding box center [525, 303] width 353 height 32
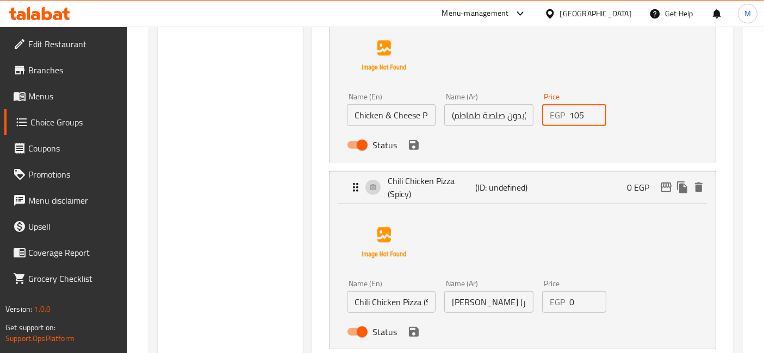
scroll to position [845, 0]
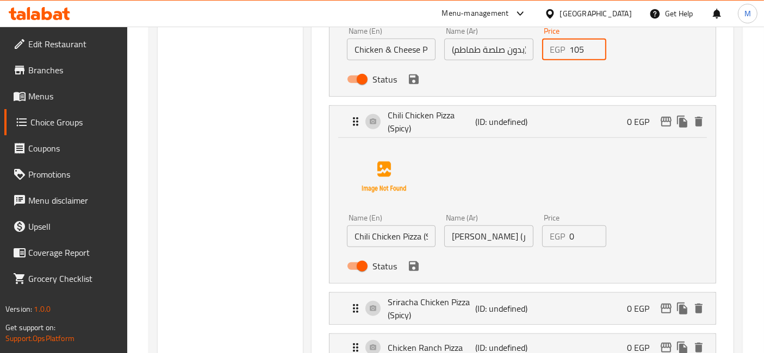
type input "105"
click at [587, 232] on input "0" at bounding box center [588, 237] width 38 height 22
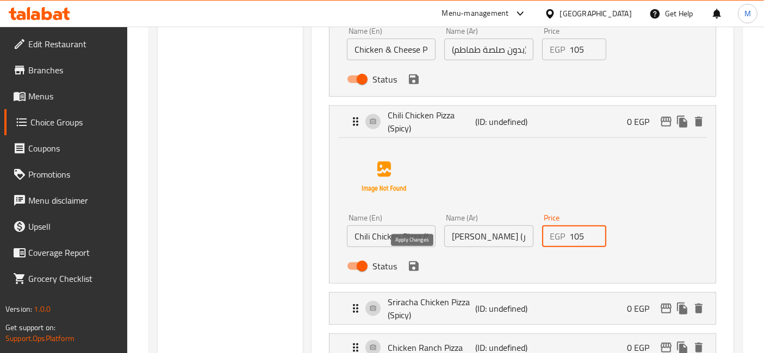
click at [413, 262] on icon "save" at bounding box center [413, 266] width 13 height 13
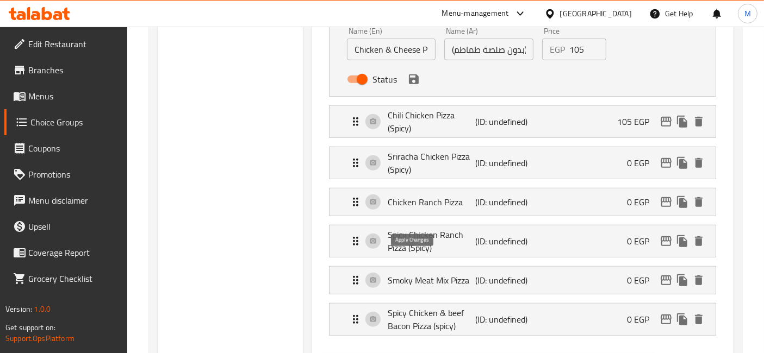
type input "105"
click at [420, 150] on p "Sriracha Chicken Pizza (Spicy)" at bounding box center [432, 163] width 88 height 26
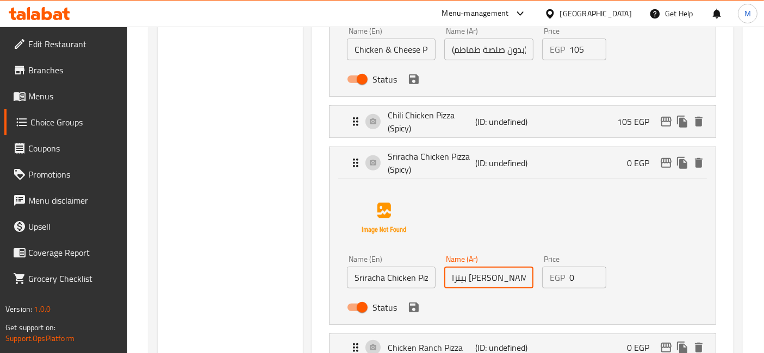
scroll to position [0, 15]
drag, startPoint x: 512, startPoint y: 277, endPoint x: 565, endPoint y: 272, distance: 53.5
click at [565, 272] on div "Name (En) Sriracha Chicken Pizza (Spicy) Name (En) Name (Ar) بيتزا سيراتشا تشيك…" at bounding box center [489, 286] width 292 height 71
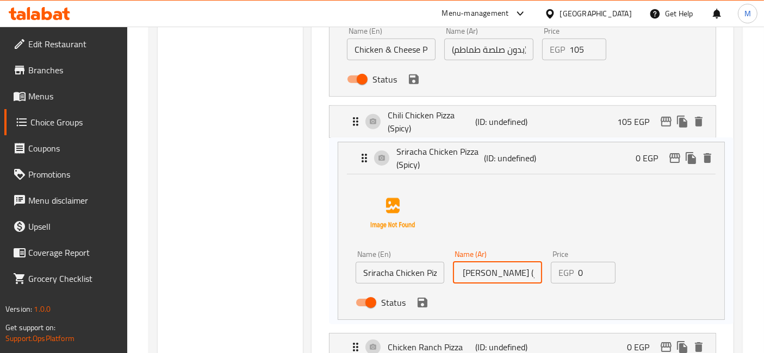
scroll to position [846, 0]
drag, startPoint x: 565, startPoint y: 272, endPoint x: 577, endPoint y: 271, distance: 12.1
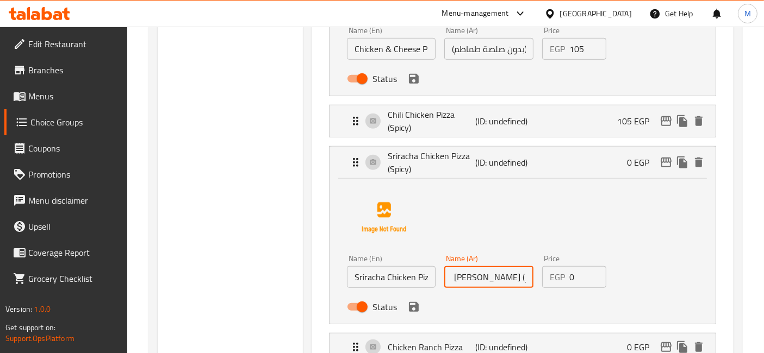
click at [577, 271] on input "0" at bounding box center [588, 277] width 38 height 22
drag, startPoint x: 577, startPoint y: 271, endPoint x: 567, endPoint y: 273, distance: 10.6
click at [569, 273] on input "0" at bounding box center [588, 277] width 38 height 22
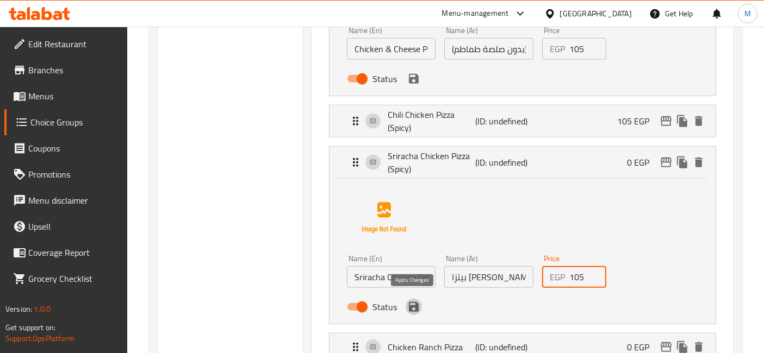
click at [415, 307] on icon "save" at bounding box center [413, 307] width 13 height 13
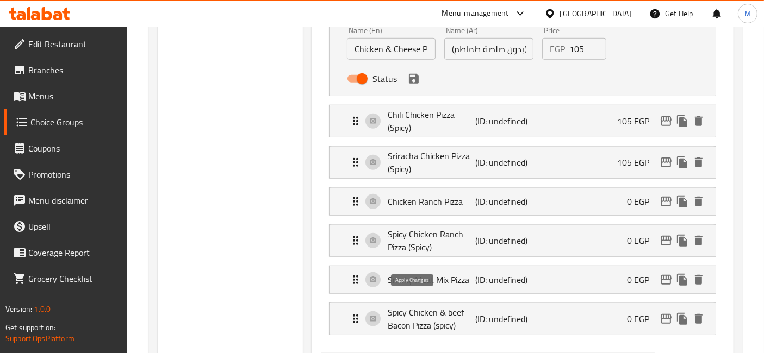
type input "105"
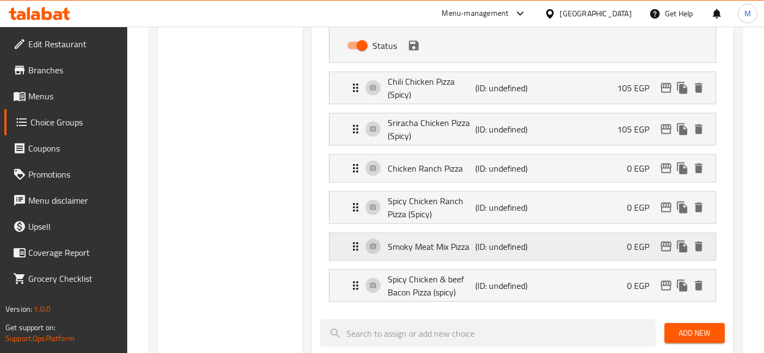
scroll to position [906, 0]
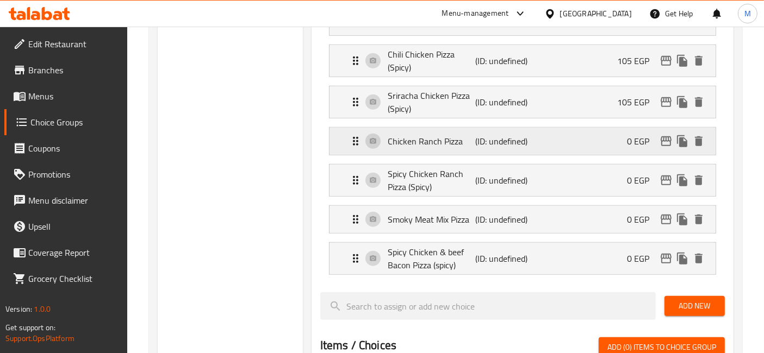
click at [501, 138] on p "(ID: undefined)" at bounding box center [504, 141] width 59 height 13
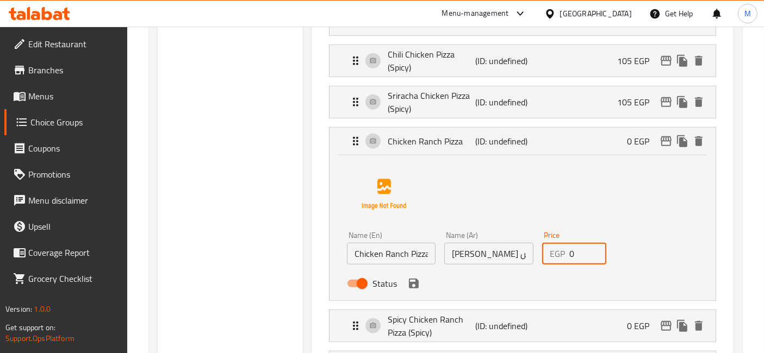
drag, startPoint x: 579, startPoint y: 250, endPoint x: 530, endPoint y: 244, distance: 49.8
click at [530, 244] on div "Name (En) Chicken Ranch Pizza Name (En) Name (Ar) بيتزا تشيكن رانش Name (Ar) Pr…" at bounding box center [489, 262] width 292 height 71
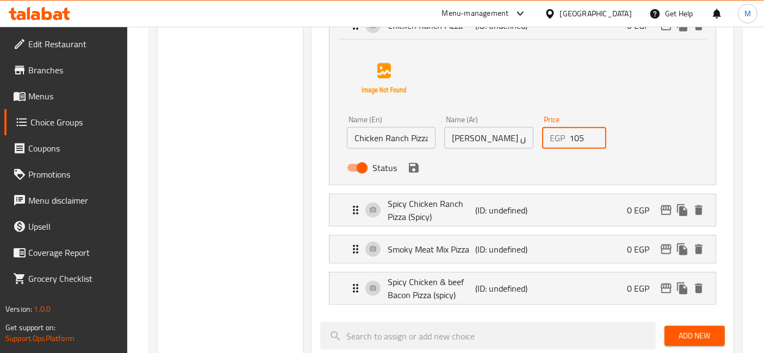
scroll to position [1027, 0]
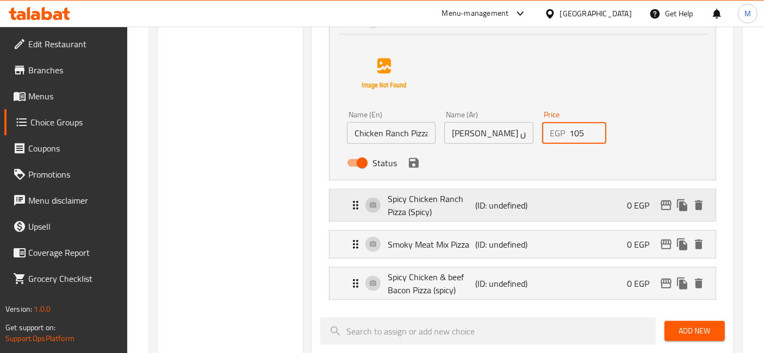
click at [542, 201] on div "Spicy Chicken Ranch Pizza (Spicy) (ID: undefined) 0 EGP" at bounding box center [525, 206] width 353 height 32
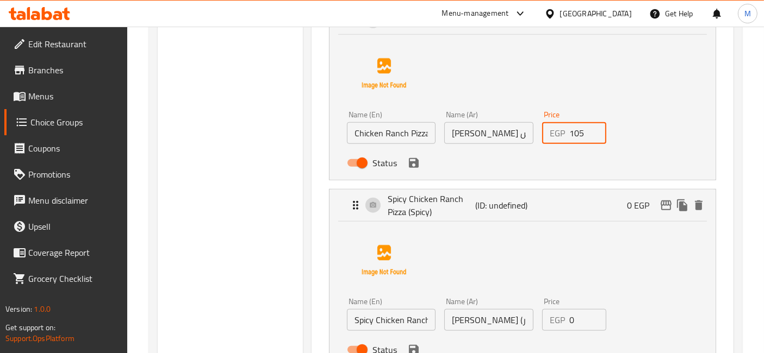
click at [413, 158] on icon "save" at bounding box center [413, 163] width 13 height 13
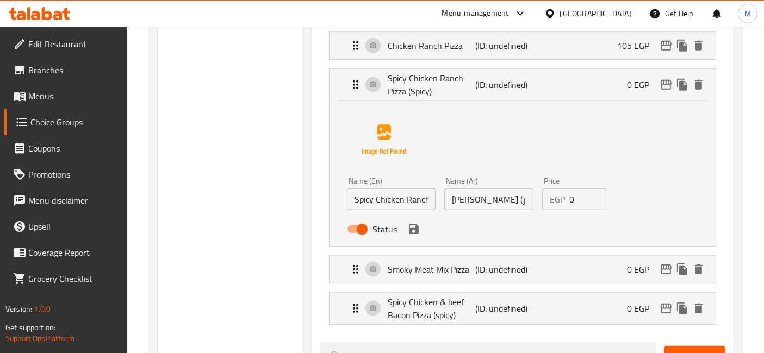
type input "105"
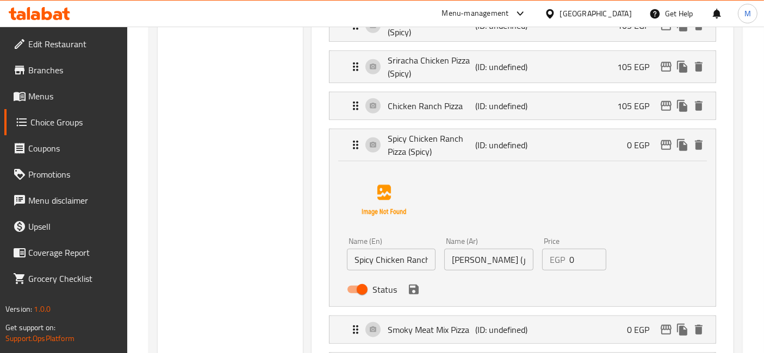
scroll to position [967, 0]
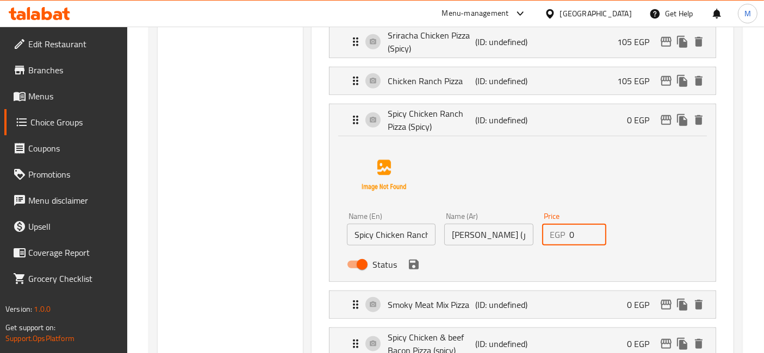
drag, startPoint x: 583, startPoint y: 232, endPoint x: 512, endPoint y: 242, distance: 72.0
click at [543, 231] on div "EGP 0 Price" at bounding box center [574, 235] width 65 height 22
click at [413, 260] on icon "save" at bounding box center [413, 264] width 13 height 13
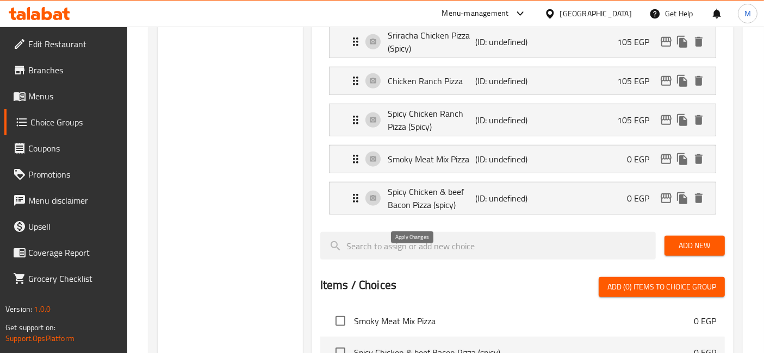
type input "105"
click at [522, 164] on div "Smoky Meat Mix Pizza (ID: undefined) 0 EGP" at bounding box center [525, 159] width 353 height 27
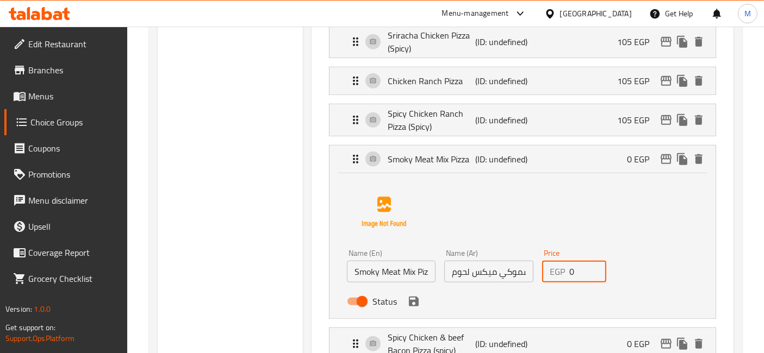
drag, startPoint x: 570, startPoint y: 271, endPoint x: 575, endPoint y: 272, distance: 5.5
click at [575, 272] on input "0" at bounding box center [588, 272] width 38 height 22
click at [418, 299] on icon "save" at bounding box center [413, 301] width 13 height 13
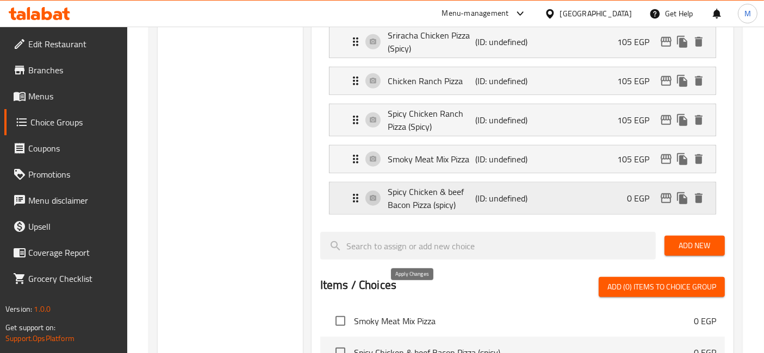
type input "105"
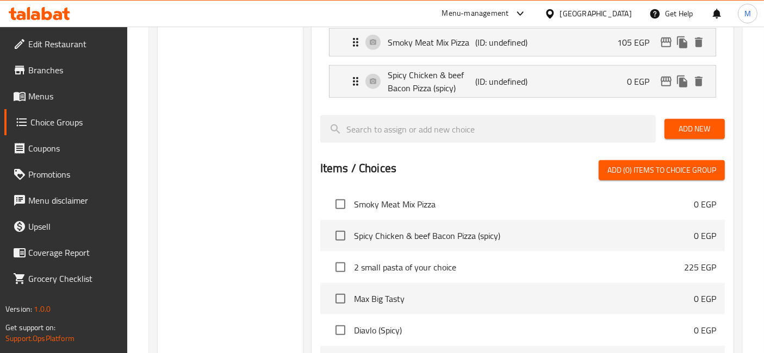
scroll to position [1087, 0]
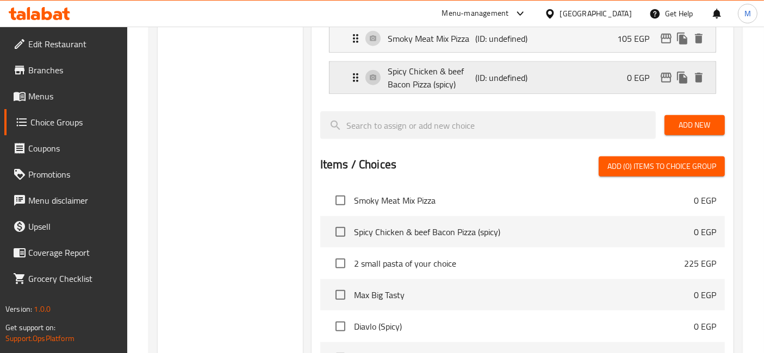
click at [554, 64] on div "Spicy Chicken & beef Bacon Pizza (spicy) (ID: undefined) 0 EGP" at bounding box center [525, 78] width 353 height 32
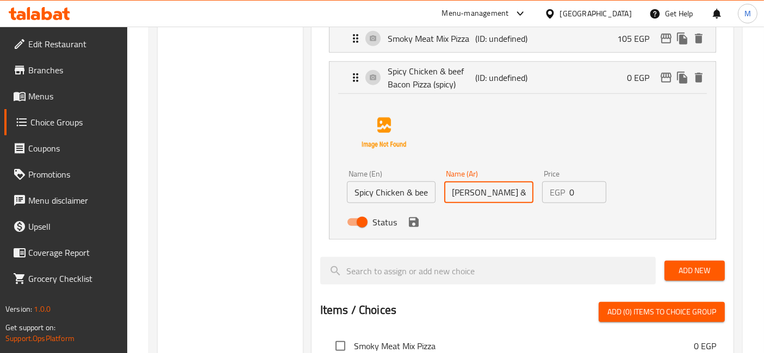
drag, startPoint x: 505, startPoint y: 196, endPoint x: 558, endPoint y: 192, distance: 53.4
click at [557, 192] on div "Name (En) Spicy Chicken & beef Bacon Pizza (spicy) Name (En) Name (Ar) بيتزا سب…" at bounding box center [489, 201] width 292 height 71
drag, startPoint x: 558, startPoint y: 192, endPoint x: 582, endPoint y: 192, distance: 24.5
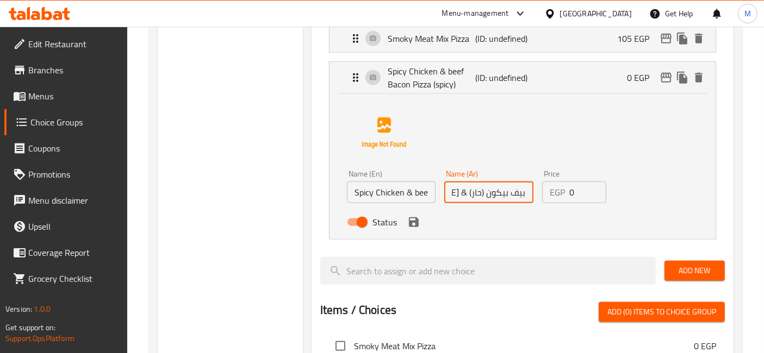
click at [572, 188] on input "0" at bounding box center [588, 193] width 38 height 22
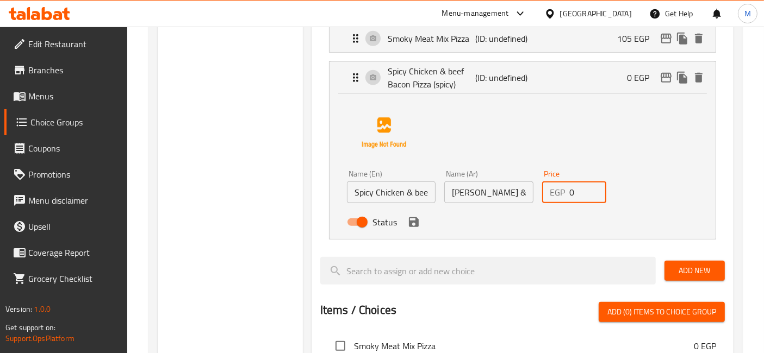
drag, startPoint x: 574, startPoint y: 187, endPoint x: 564, endPoint y: 189, distance: 10.6
click at [565, 189] on div "EGP 0 Price" at bounding box center [574, 193] width 65 height 22
click at [413, 216] on icon "save" at bounding box center [413, 222] width 13 height 13
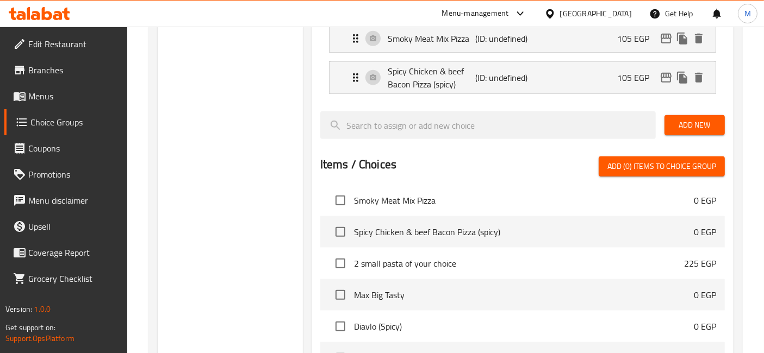
type input "105"
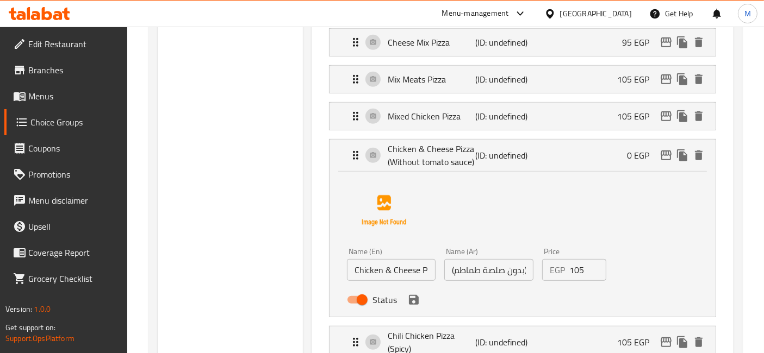
scroll to position [664, 0]
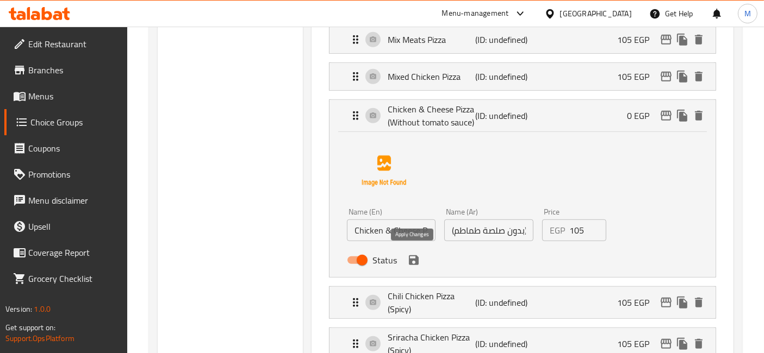
click at [412, 260] on icon "save" at bounding box center [414, 261] width 10 height 10
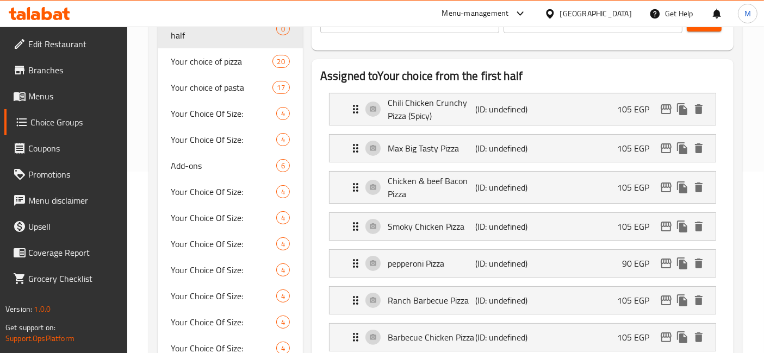
scroll to position [121, 0]
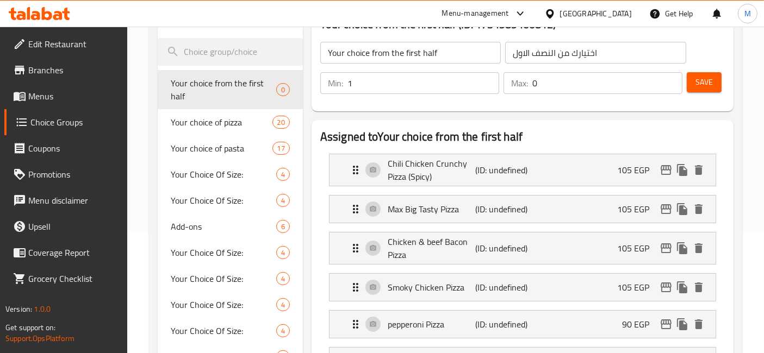
type input "1"
click at [485, 79] on input "1" at bounding box center [423, 83] width 152 height 22
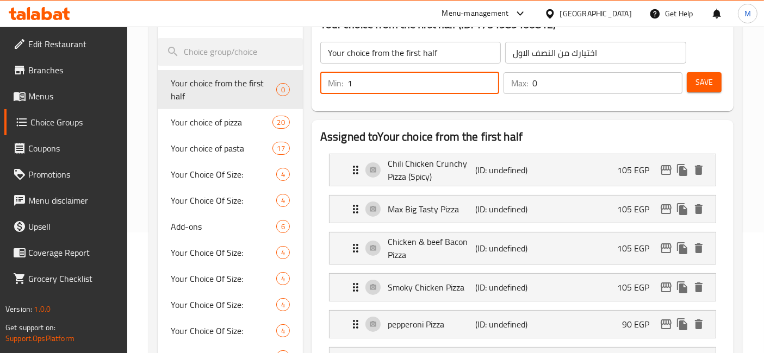
type input "1"
click at [672, 78] on input "1" at bounding box center [607, 83] width 150 height 22
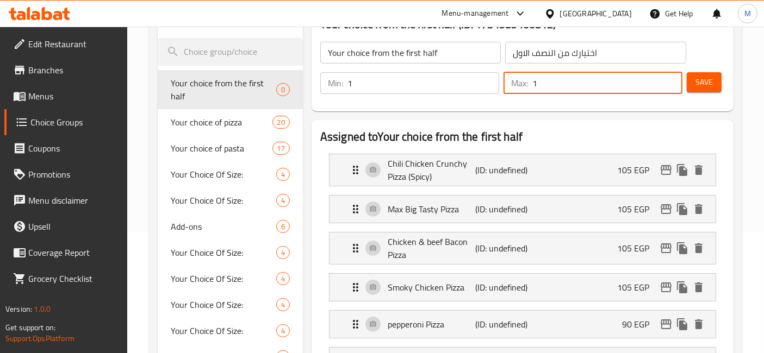
click at [711, 79] on span "Save" at bounding box center [703, 83] width 17 height 14
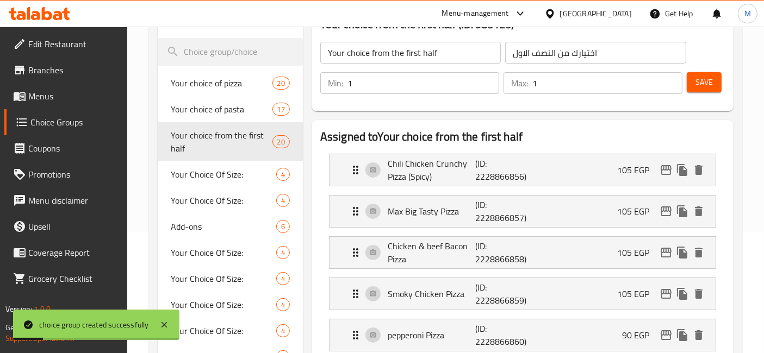
click at [708, 83] on span "Save" at bounding box center [703, 83] width 17 height 14
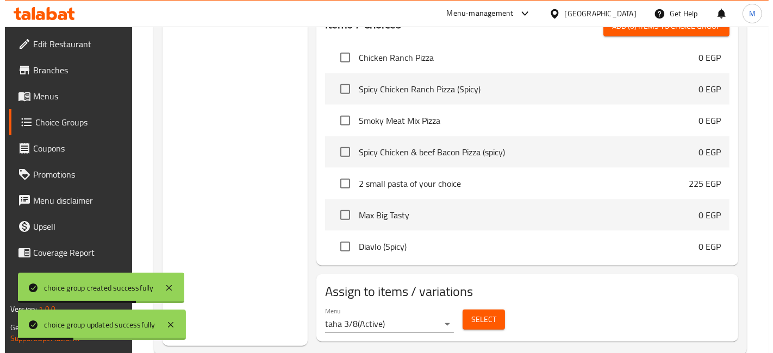
scroll to position [1155, 0]
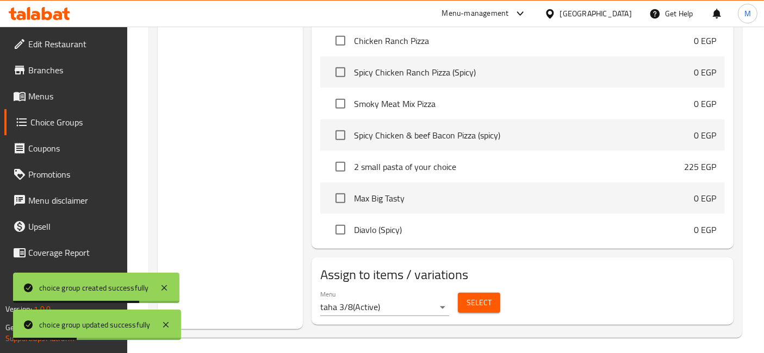
click at [484, 293] on button "Select" at bounding box center [479, 303] width 42 height 20
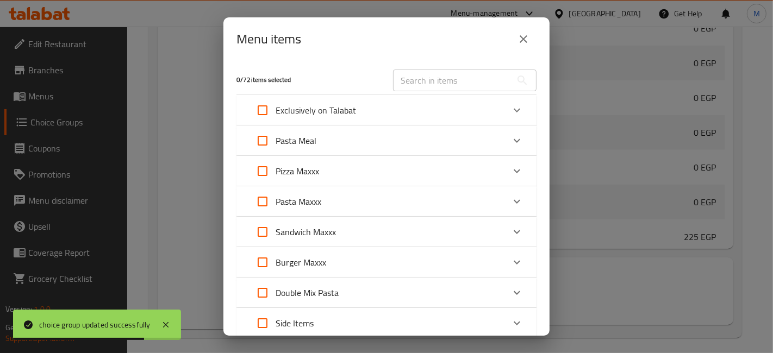
click at [514, 171] on icon "Expand" at bounding box center [517, 172] width 7 height 4
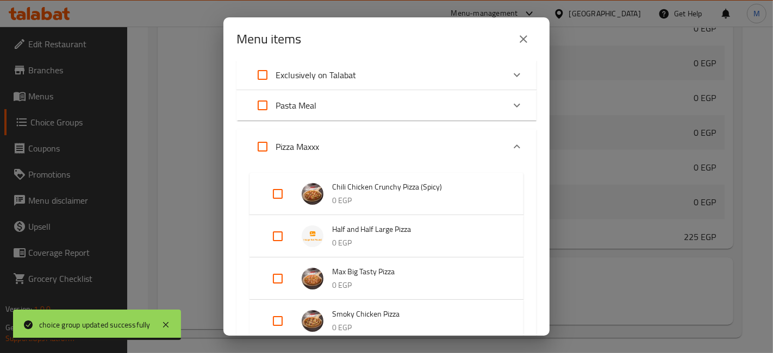
scroll to position [60, 0]
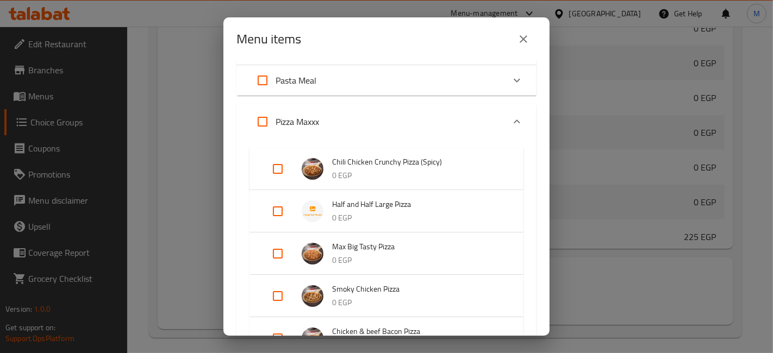
click at [279, 216] on input "Expand" at bounding box center [278, 211] width 26 height 26
checkbox input "true"
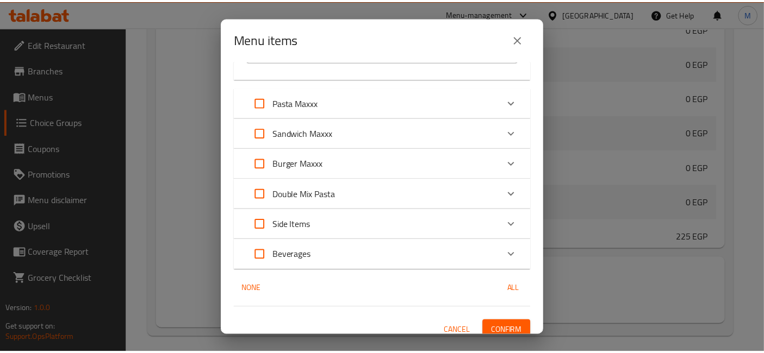
scroll to position [1106, 0]
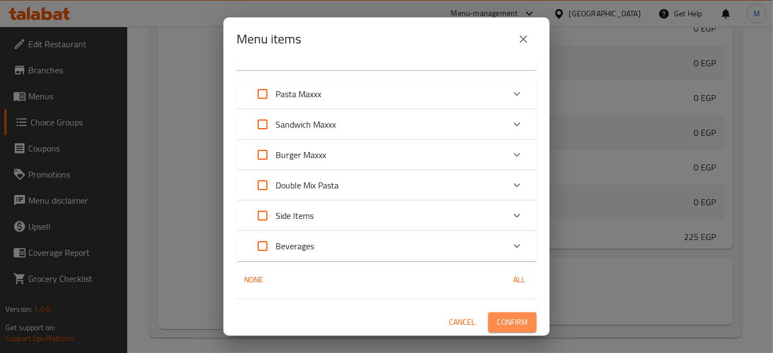
click at [515, 321] on span "Confirm" at bounding box center [512, 323] width 31 height 14
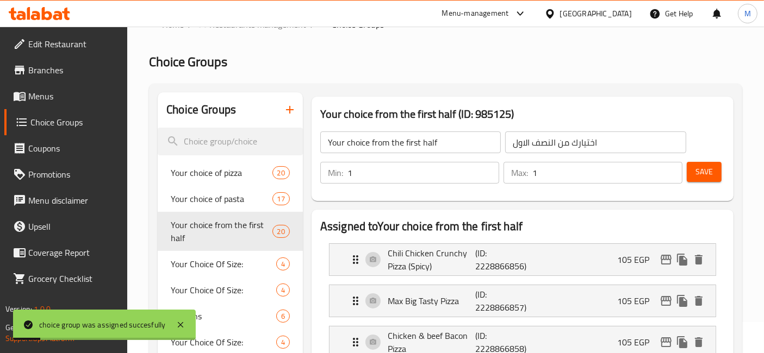
scroll to position [0, 0]
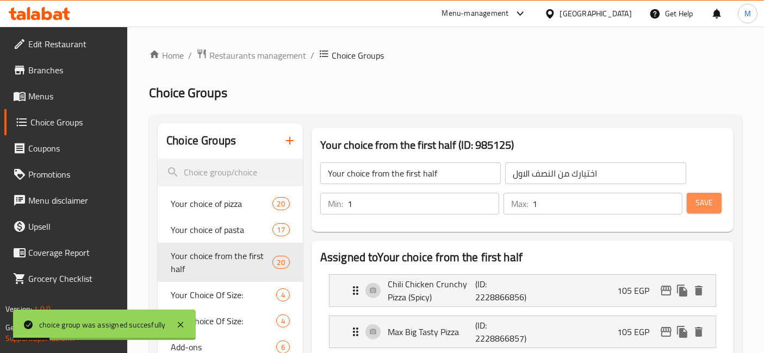
click at [708, 210] on button "Save" at bounding box center [704, 203] width 35 height 20
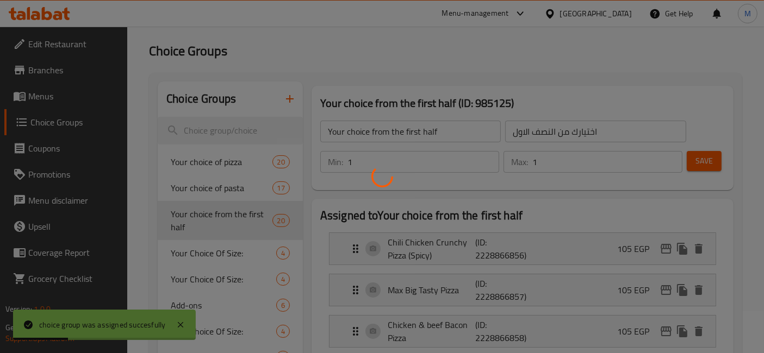
scroll to position [60, 0]
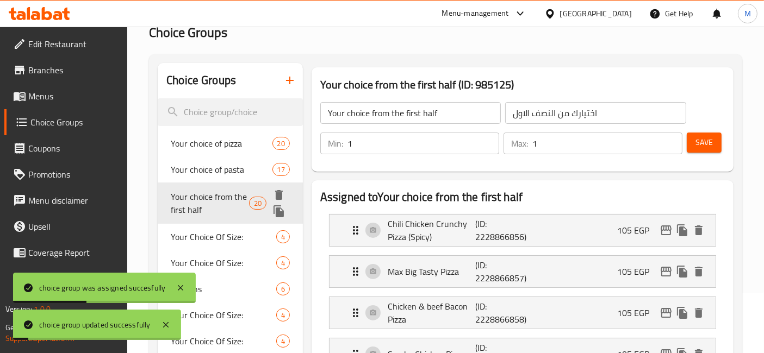
click at [279, 208] on icon "duplicate" at bounding box center [278, 212] width 10 height 12
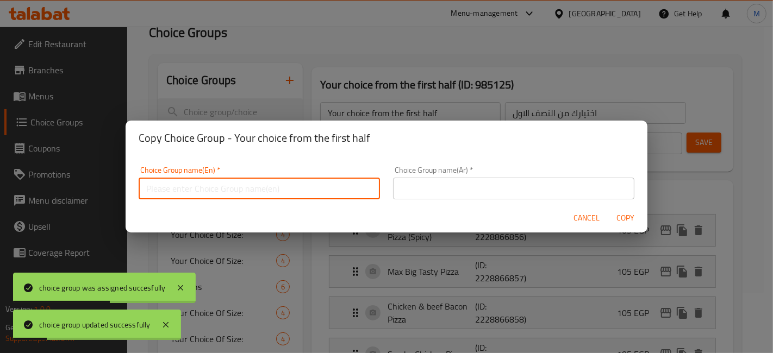
click at [255, 195] on input "text" at bounding box center [259, 189] width 241 height 22
paste input "Your choice of the second half"
type input "Your choice of the second half"
click at [466, 198] on input "text" at bounding box center [513, 189] width 241 height 22
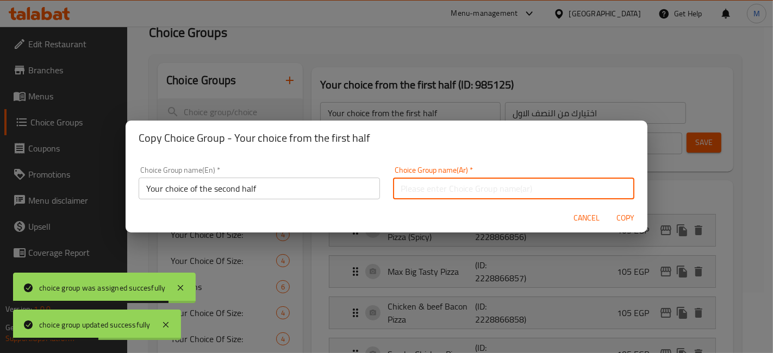
paste input "اختيارك [PERSON_NAME]"
type input "اختيارك [PERSON_NAME]"
click at [622, 213] on span "Copy" at bounding box center [626, 218] width 26 height 14
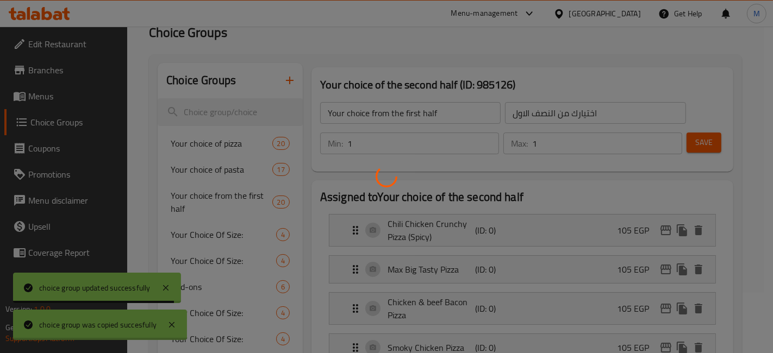
type input "Your choice of the second half"
type input "اختيارك [PERSON_NAME]"
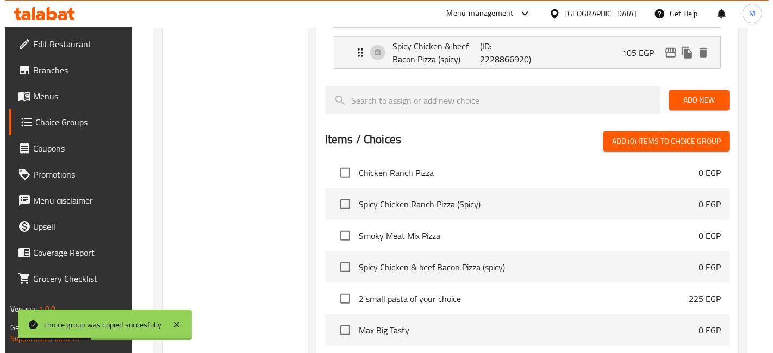
scroll to position [1148, 0]
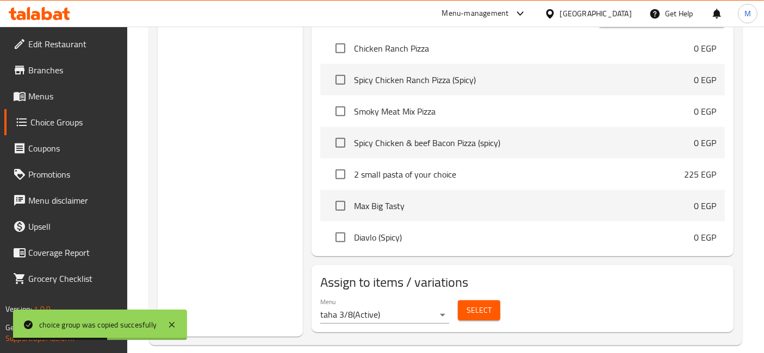
click at [490, 304] on span "Select" at bounding box center [478, 311] width 25 height 14
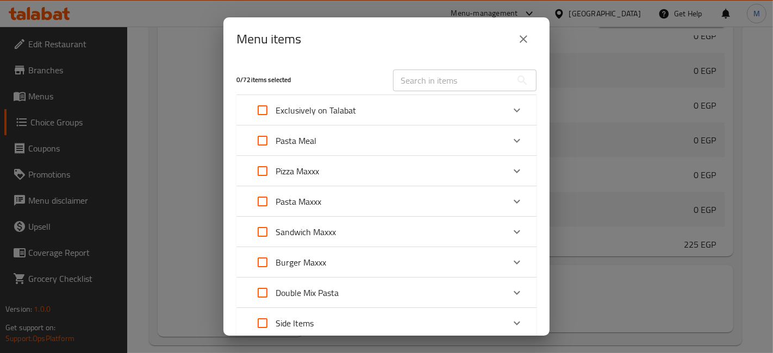
click at [379, 170] on div "Pizza Maxxx" at bounding box center [377, 171] width 254 height 26
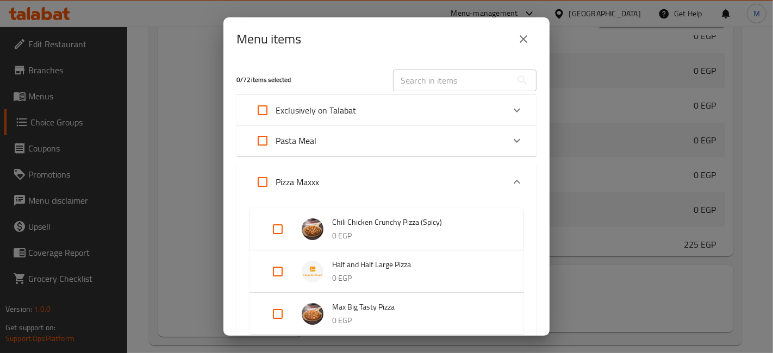
click at [280, 272] on input "Expand" at bounding box center [278, 272] width 26 height 26
checkbox input "true"
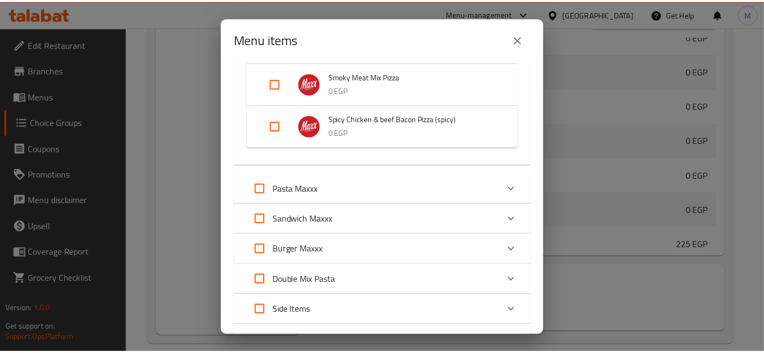
scroll to position [1106, 0]
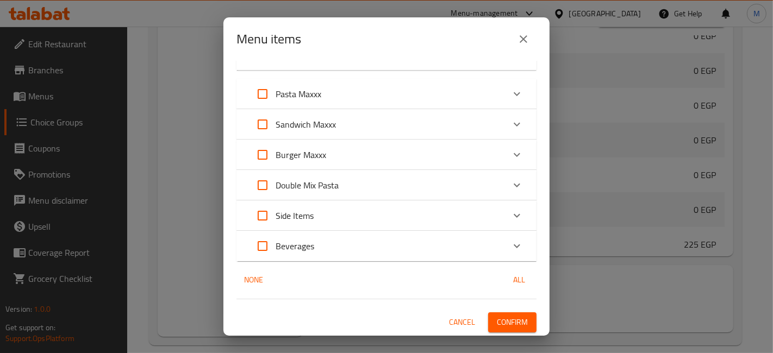
click at [518, 316] on span "Confirm" at bounding box center [512, 323] width 31 height 14
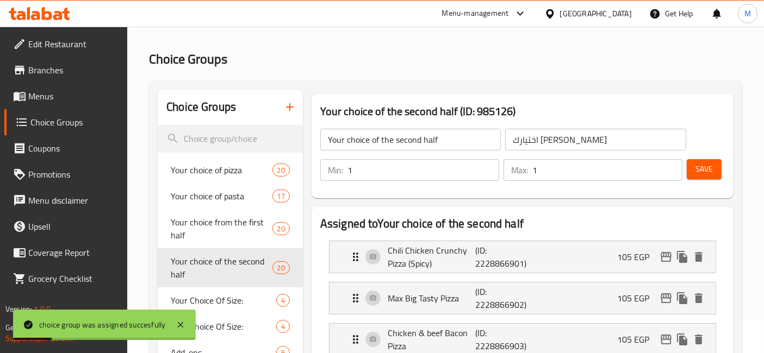
scroll to position [8, 0]
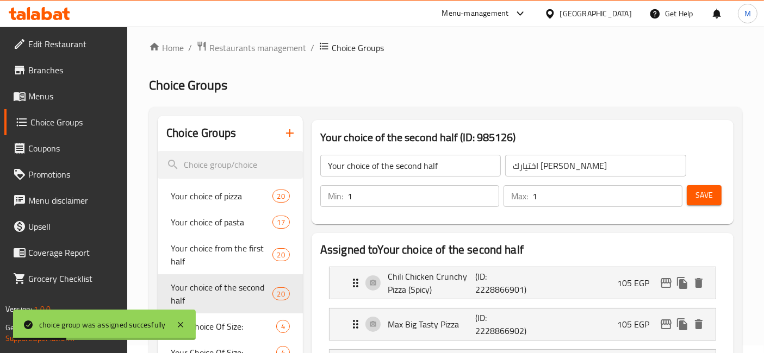
click at [708, 200] on span "Save" at bounding box center [703, 196] width 17 height 14
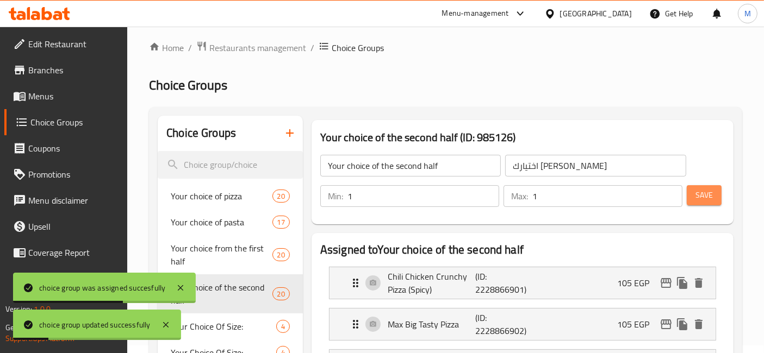
click at [714, 188] on button "Save" at bounding box center [704, 195] width 35 height 20
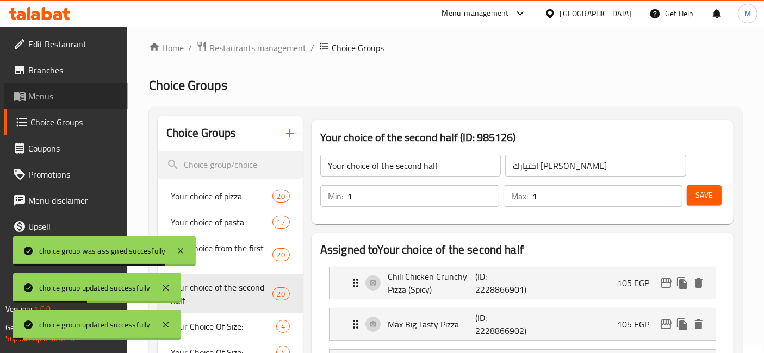
click at [60, 99] on span "Menus" at bounding box center [73, 96] width 91 height 13
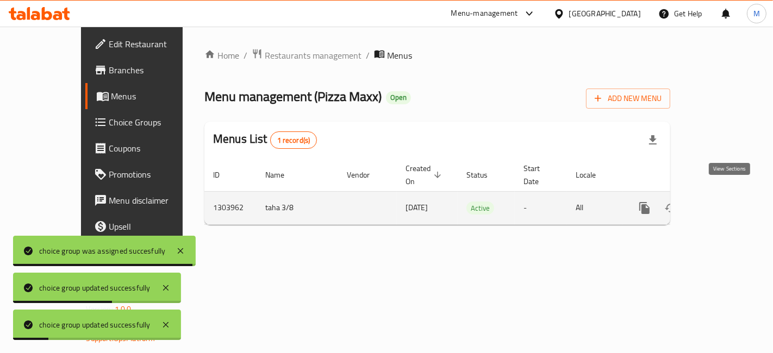
click at [731, 195] on link "enhanced table" at bounding box center [723, 208] width 26 height 26
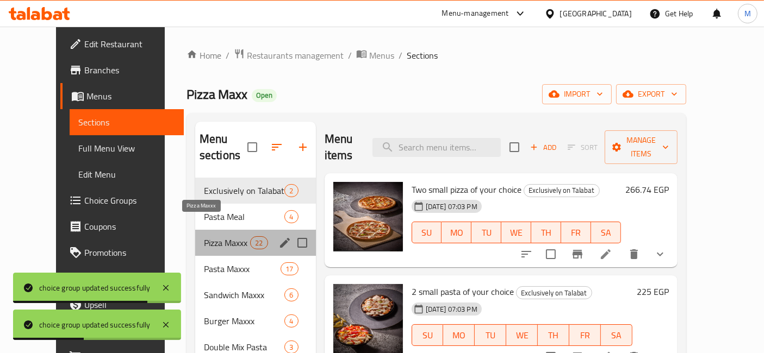
click at [227, 236] on span "Pizza Maxxx" at bounding box center [227, 242] width 46 height 13
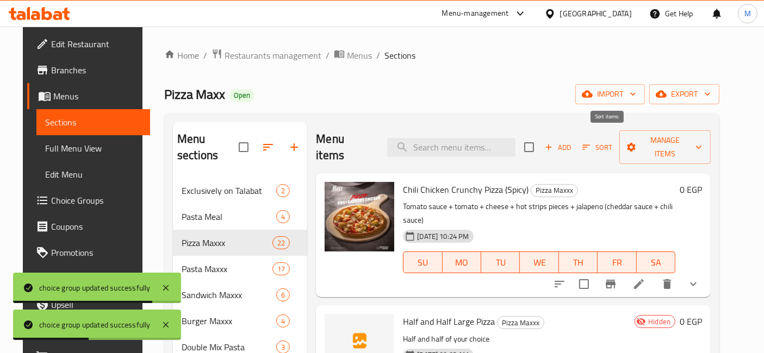
click at [610, 141] on span "Sort" at bounding box center [597, 147] width 30 height 13
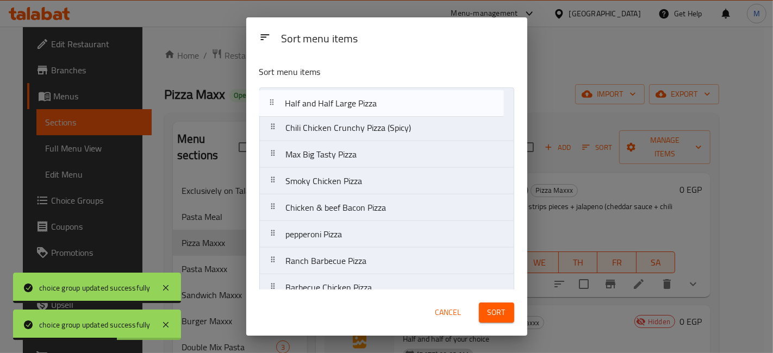
drag, startPoint x: 375, startPoint y: 130, endPoint x: 373, endPoint y: 104, distance: 26.1
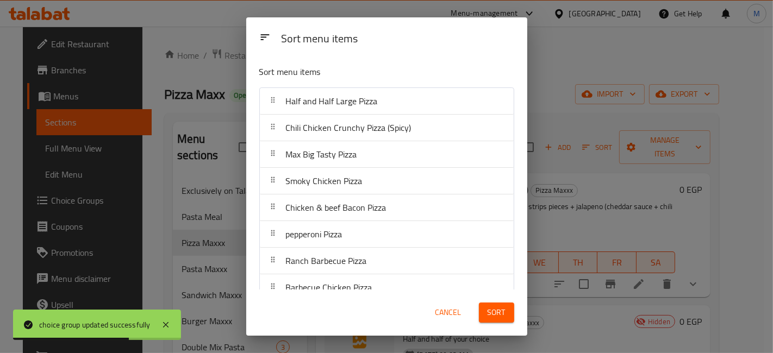
click at [501, 308] on span "Sort" at bounding box center [497, 313] width 18 height 14
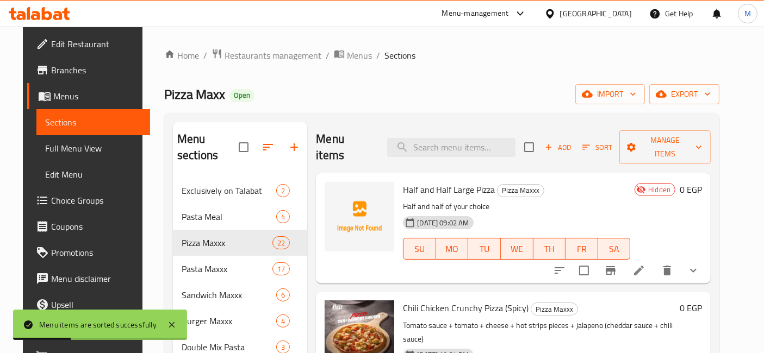
click at [645, 264] on icon at bounding box center [638, 270] width 13 height 13
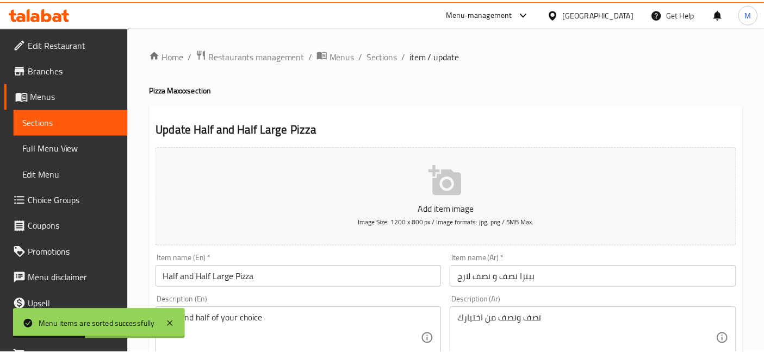
scroll to position [475, 0]
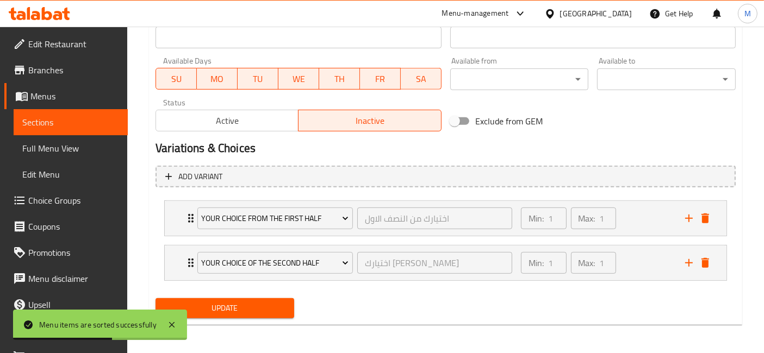
click at [261, 126] on span "Active" at bounding box center [227, 121] width 134 height 16
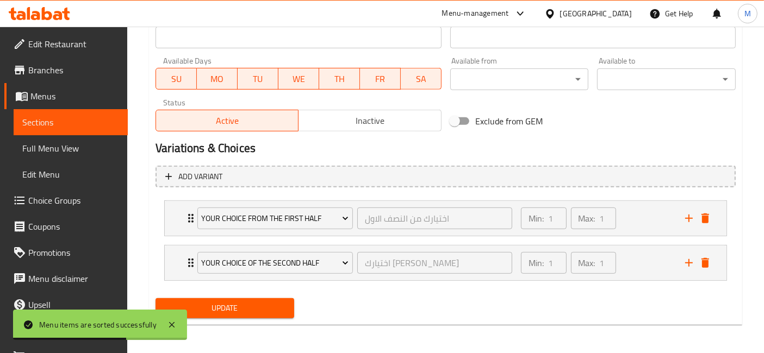
click at [257, 312] on span "Update" at bounding box center [224, 309] width 121 height 14
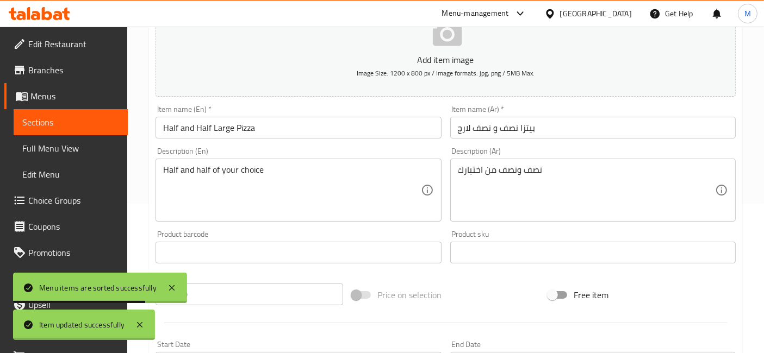
scroll to position [0, 0]
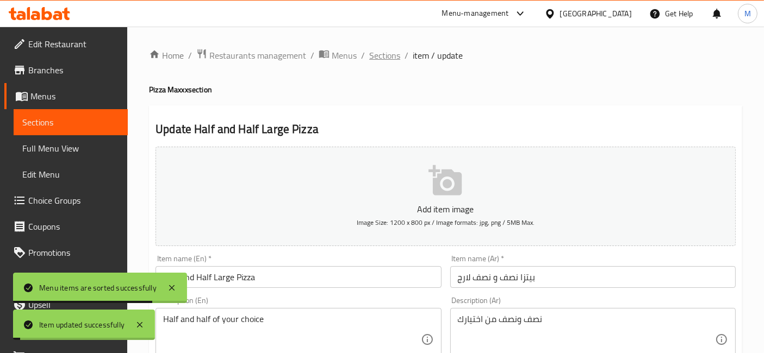
click at [389, 57] on span "Sections" at bounding box center [384, 55] width 31 height 13
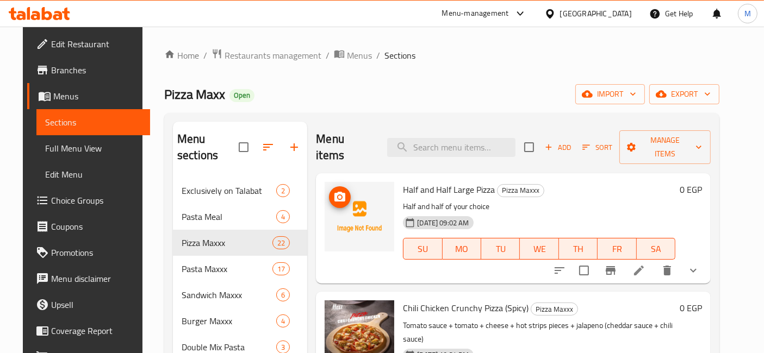
click at [333, 191] on icon "upload picture" at bounding box center [339, 197] width 13 height 13
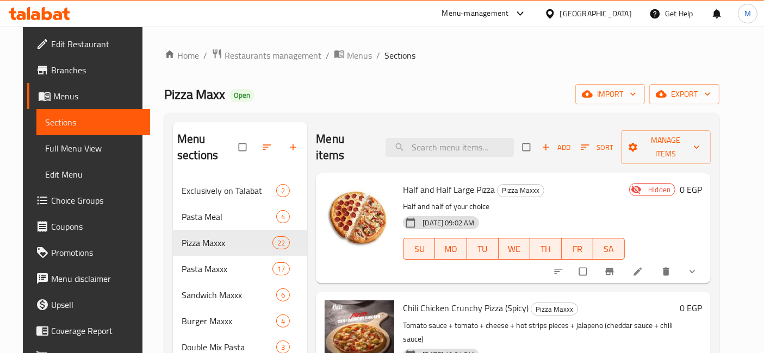
click at [465, 182] on span "Half and Half Large Pizza" at bounding box center [449, 190] width 92 height 16
copy h6 "Half and Half Large Pizza"
click at [645, 266] on link at bounding box center [638, 271] width 13 height 11
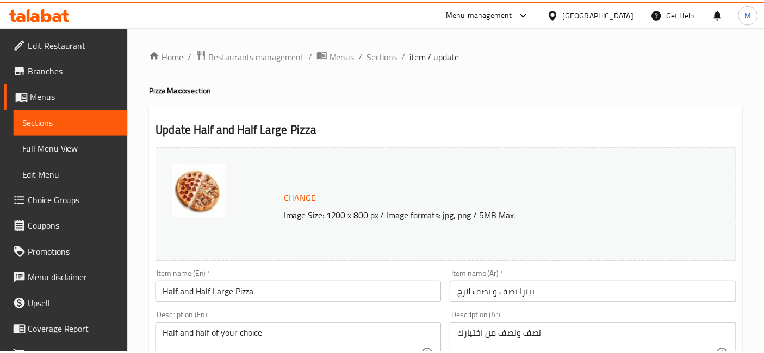
scroll to position [491, 0]
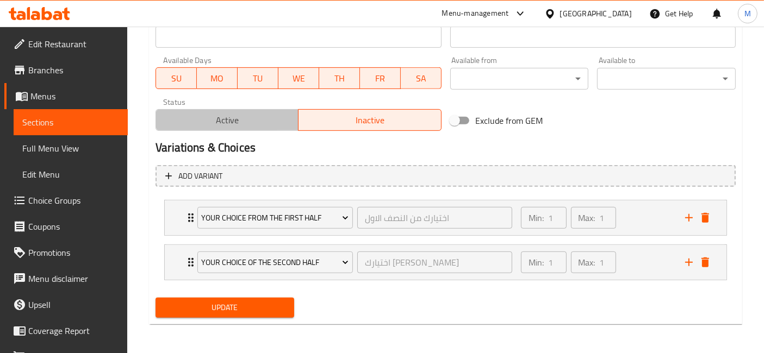
click at [255, 115] on span "Active" at bounding box center [227, 121] width 134 height 16
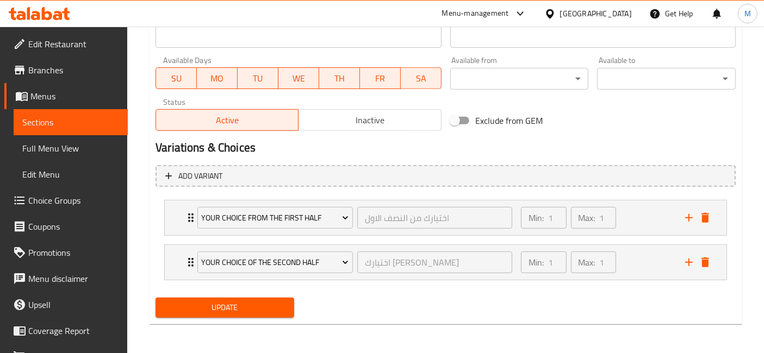
click at [240, 305] on span "Update" at bounding box center [224, 308] width 121 height 14
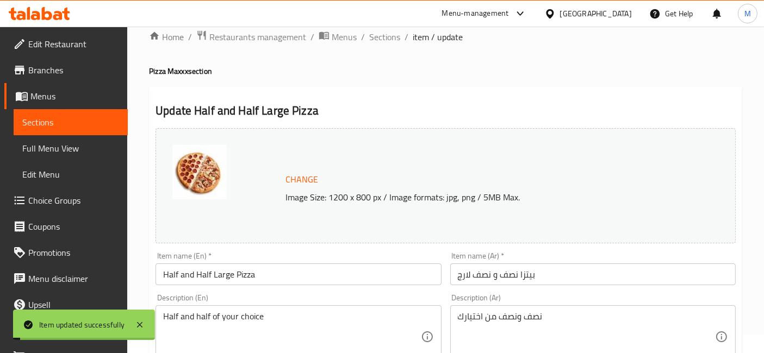
scroll to position [0, 0]
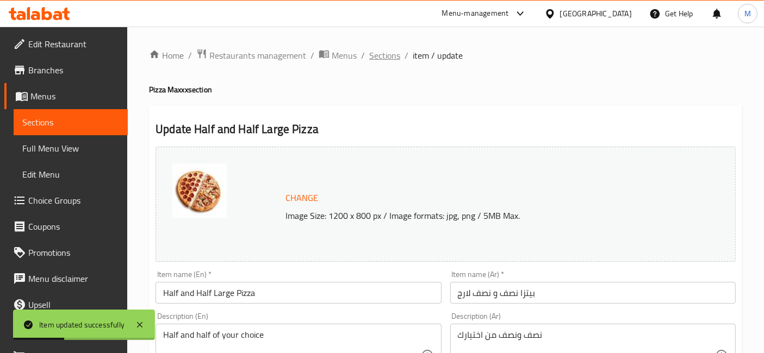
click at [379, 60] on span "Sections" at bounding box center [384, 55] width 31 height 13
